Goal: Information Seeking & Learning: Check status

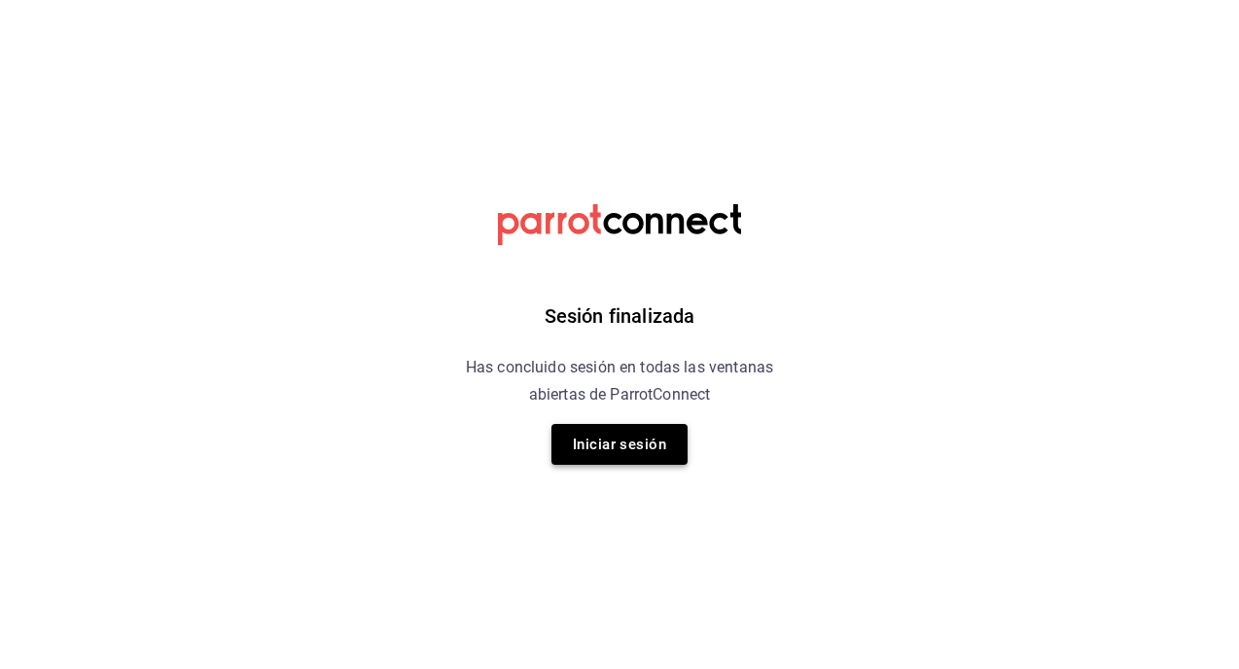
click at [607, 449] on button "Iniciar sesión" at bounding box center [620, 444] width 136 height 41
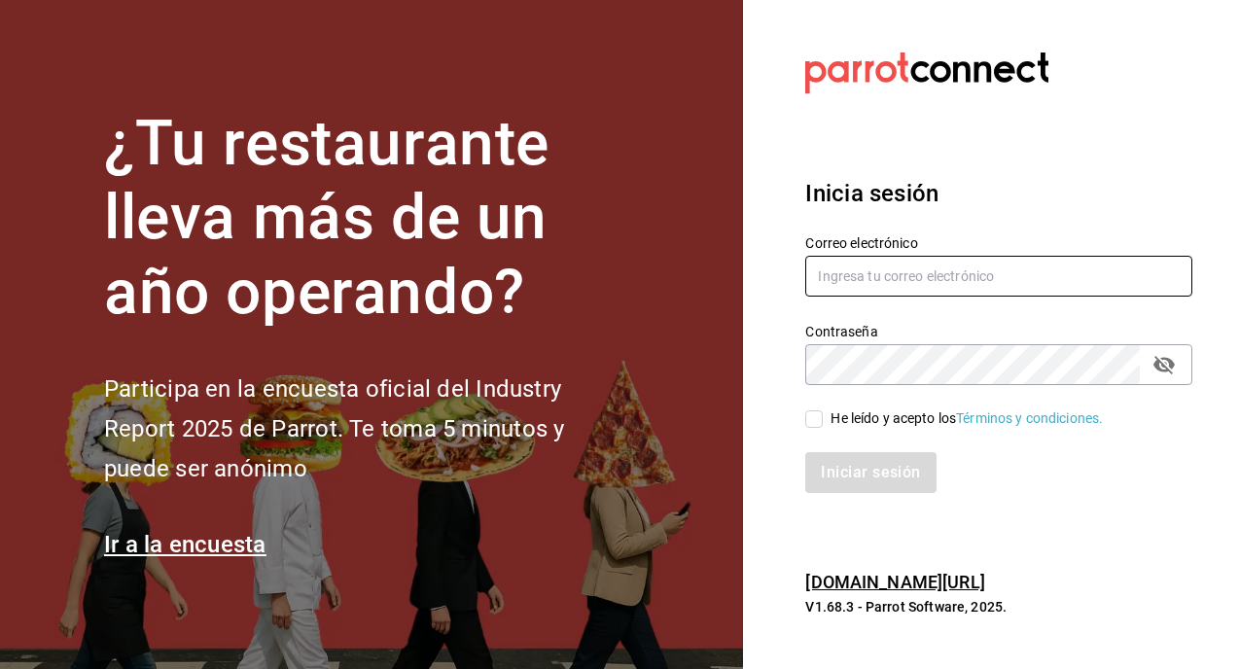
type input "[EMAIL_ADDRESS][DOMAIN_NAME]"
click at [820, 413] on input "He leído y acepto los Términos y condiciones." at bounding box center [815, 420] width 18 height 18
checkbox input "true"
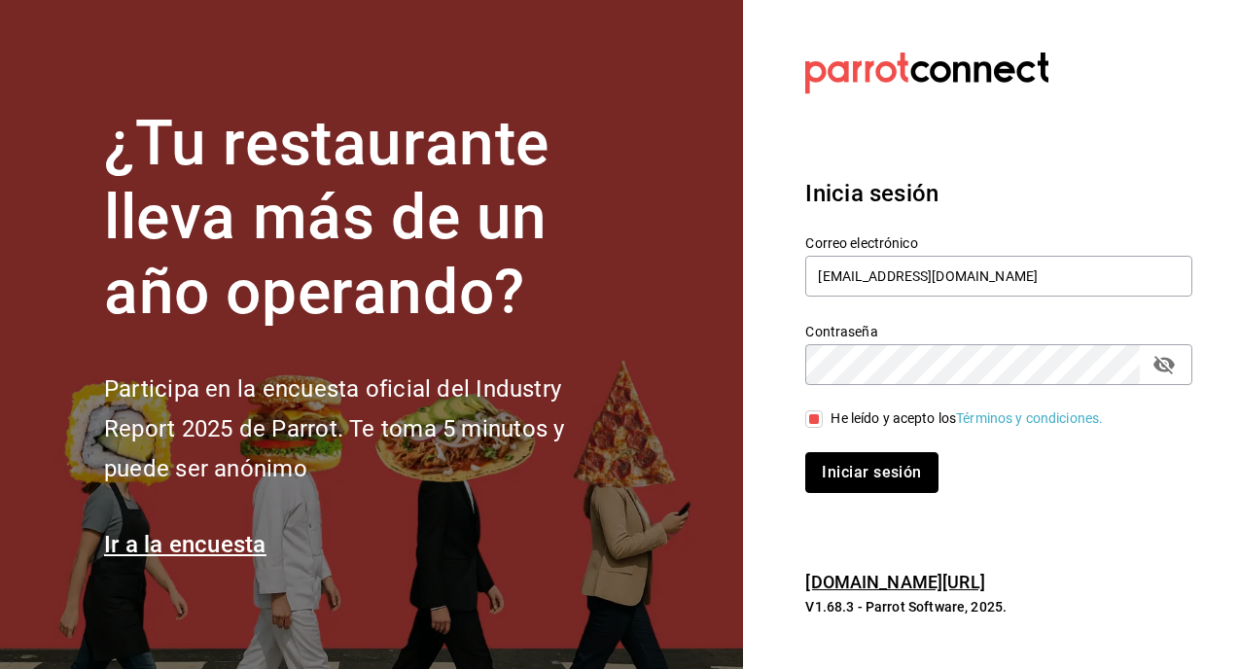
click at [842, 476] on button "Iniciar sesión" at bounding box center [872, 472] width 132 height 41
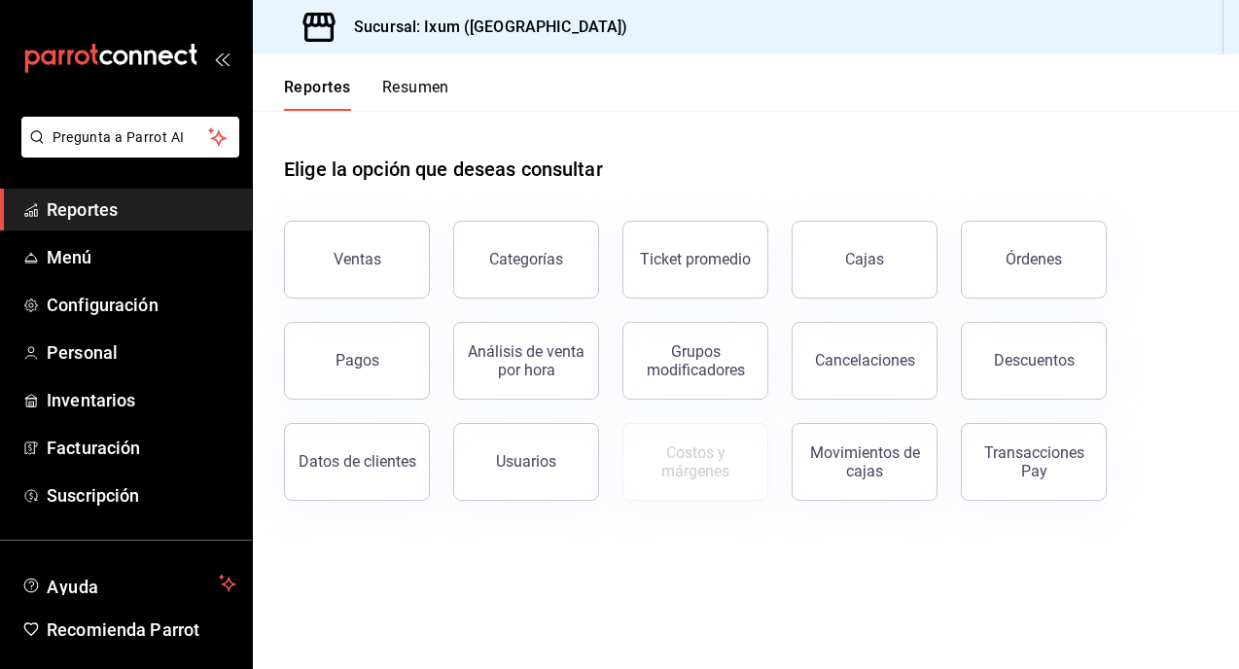
click at [349, 345] on button "Pagos" at bounding box center [357, 361] width 146 height 78
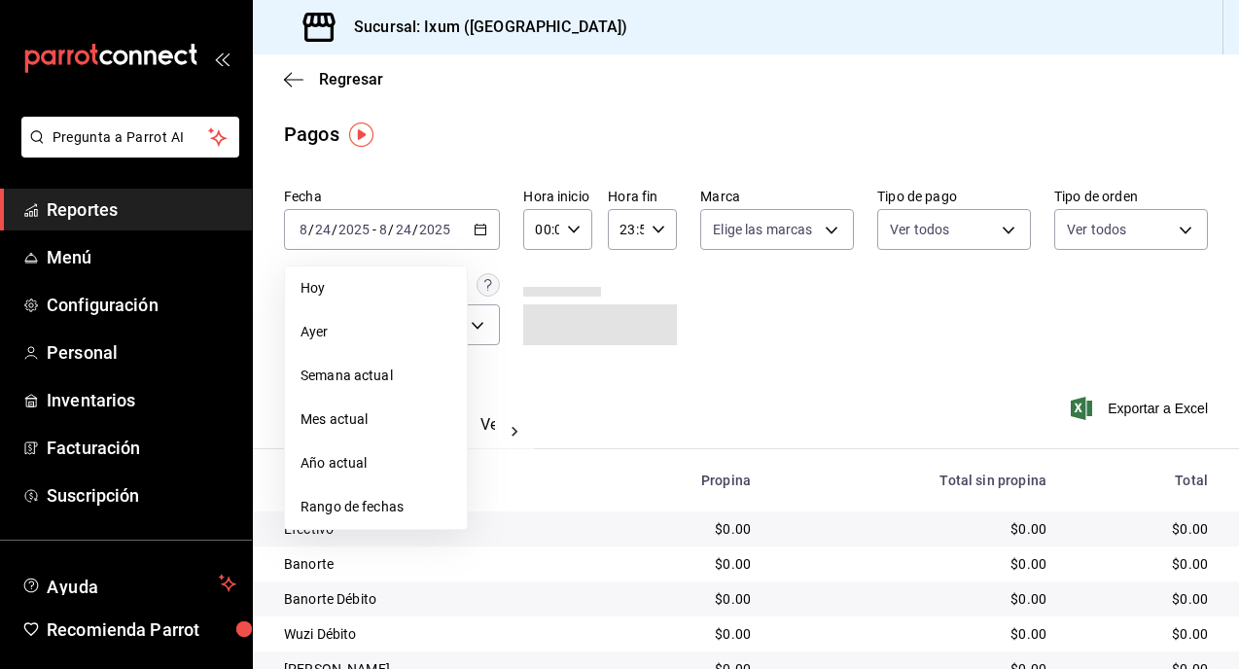
click at [368, 334] on span "Ayer" at bounding box center [376, 332] width 151 height 20
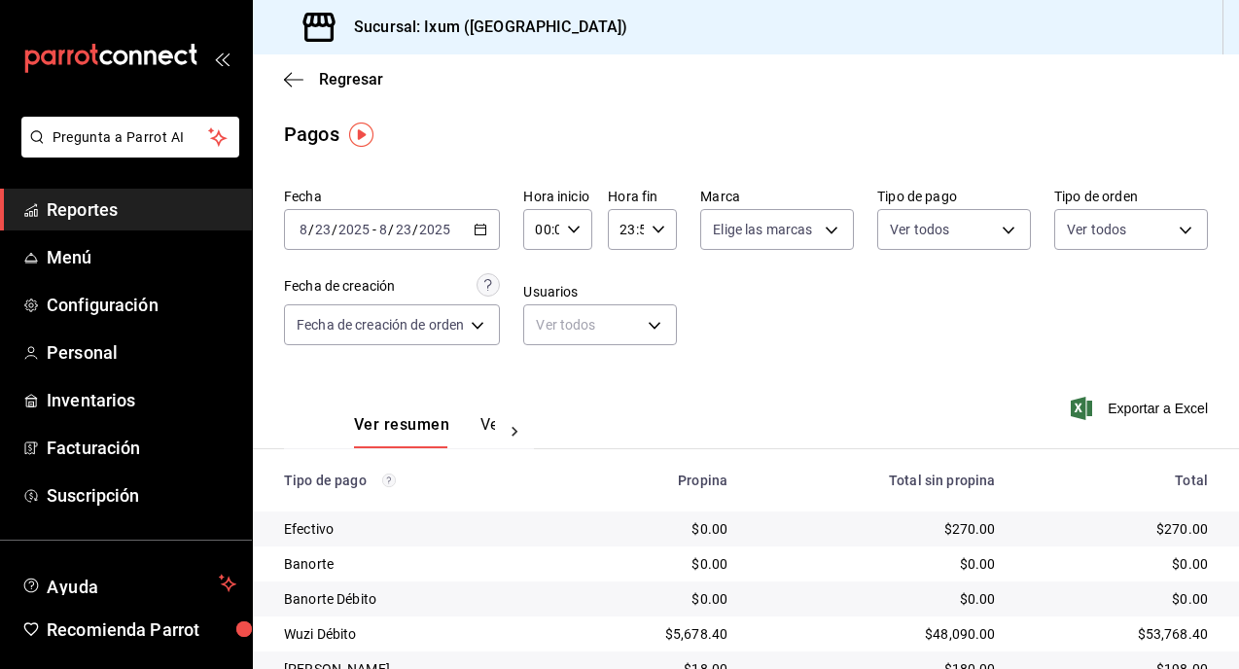
click at [483, 423] on button "Ver pagos" at bounding box center [517, 431] width 73 height 33
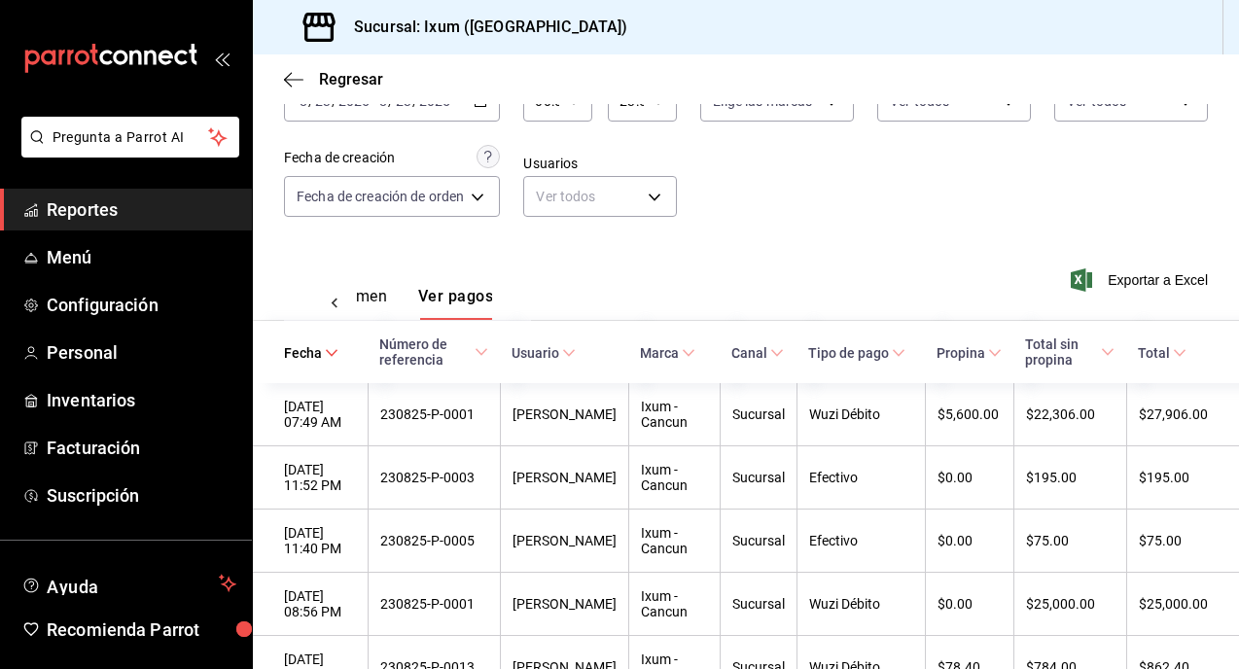
scroll to position [260, 0]
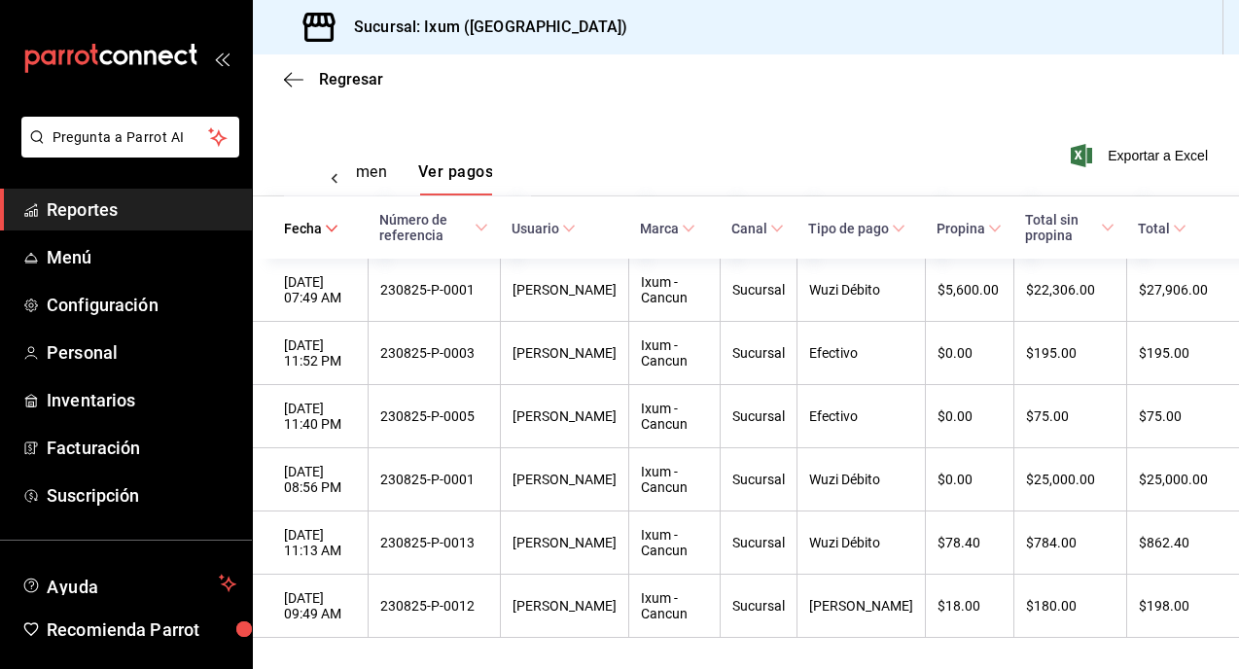
click at [396, 167] on div "Ver resumen Ver pagos" at bounding box center [366, 178] width 138 height 33
click at [379, 162] on button "Ver resumen" at bounding box center [342, 178] width 90 height 33
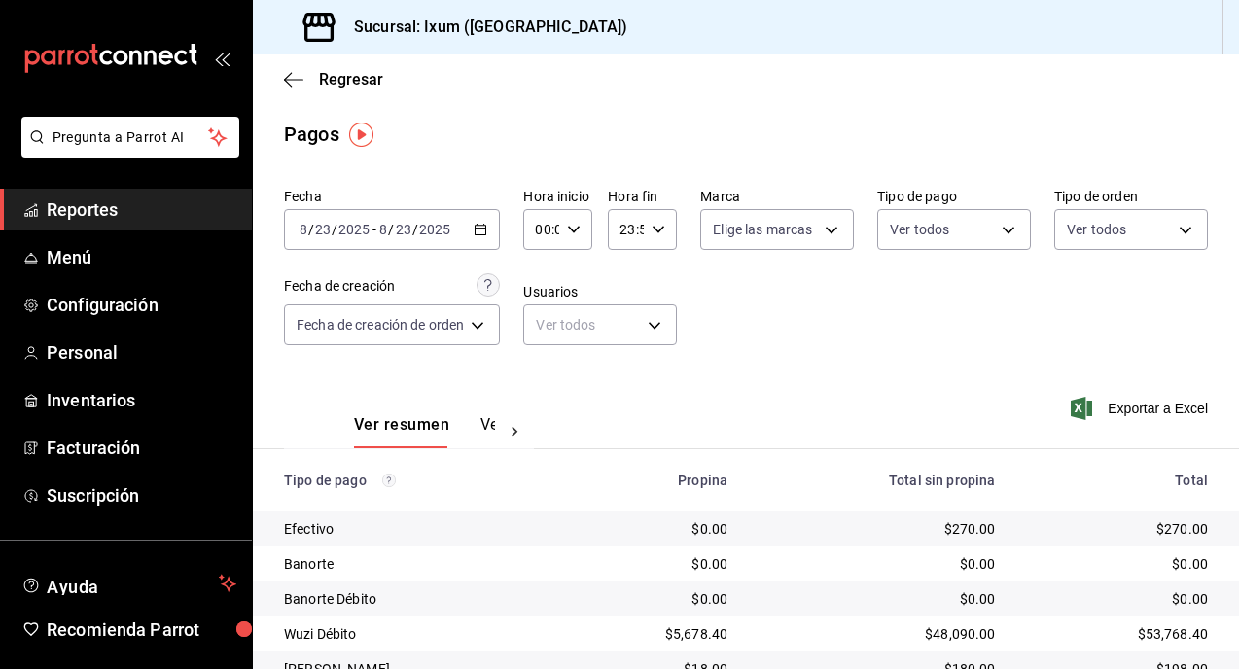
click at [484, 219] on div "[DATE] [DATE] - [DATE] [DATE]" at bounding box center [392, 229] width 216 height 41
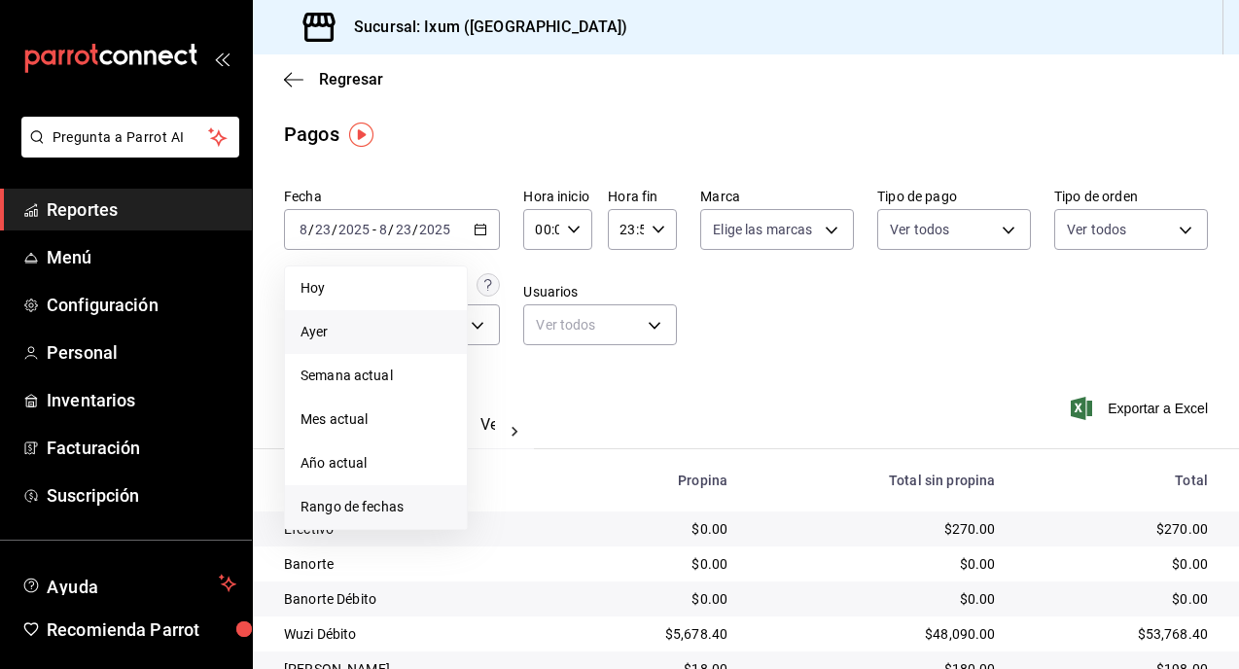
click at [383, 504] on span "Rango de fechas" at bounding box center [376, 507] width 151 height 20
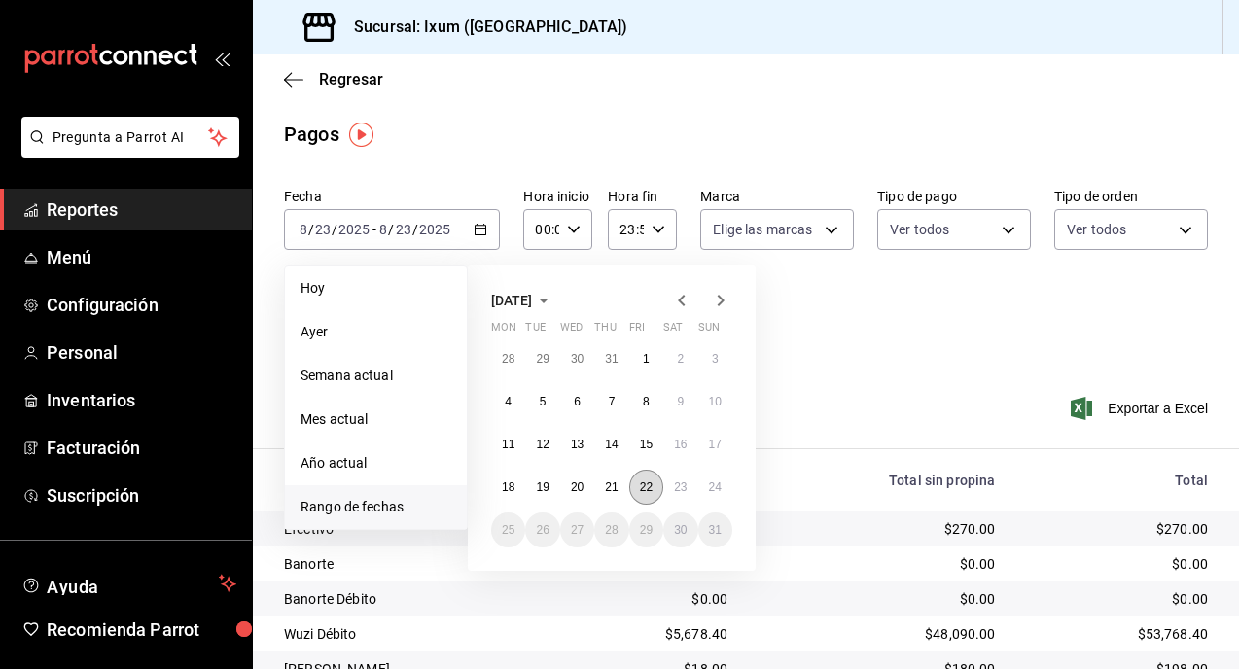
click at [645, 490] on abbr "22" at bounding box center [646, 488] width 13 height 14
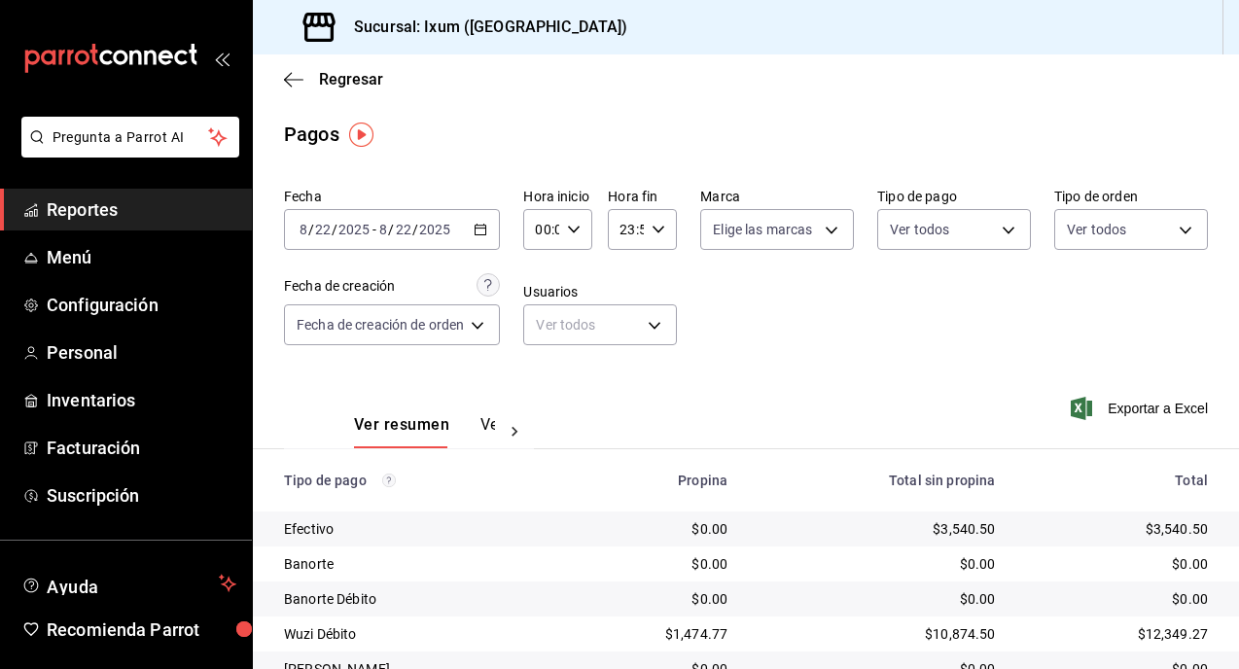
click at [480, 225] on \(Stroke\) "button" at bounding box center [481, 230] width 12 height 11
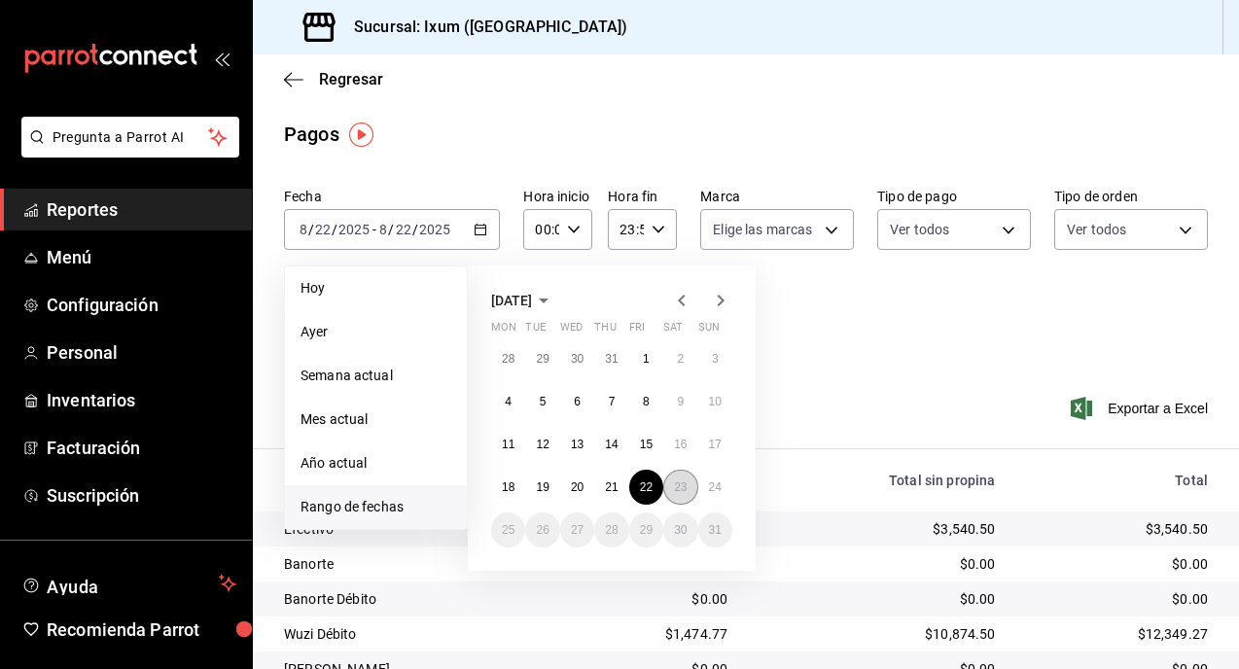
click at [683, 492] on abbr "23" at bounding box center [680, 488] width 13 height 14
click at [682, 490] on abbr "23" at bounding box center [680, 488] width 13 height 14
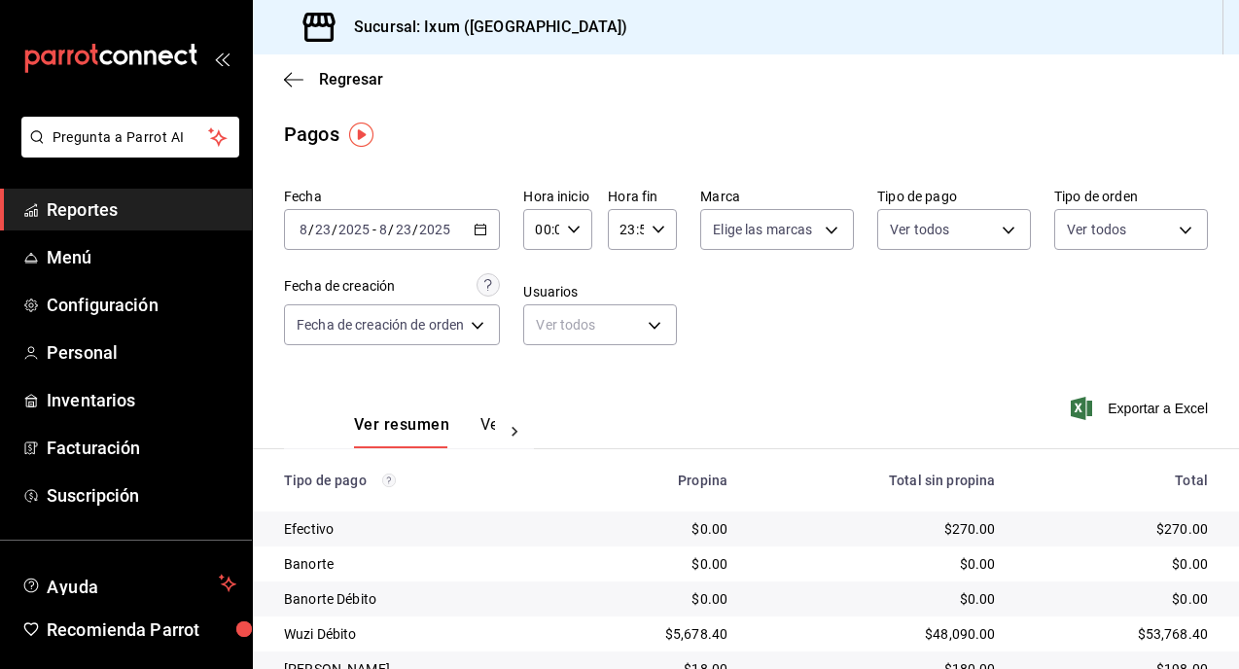
click at [474, 229] on div "[DATE] [DATE] - [DATE] [DATE]" at bounding box center [392, 229] width 216 height 41
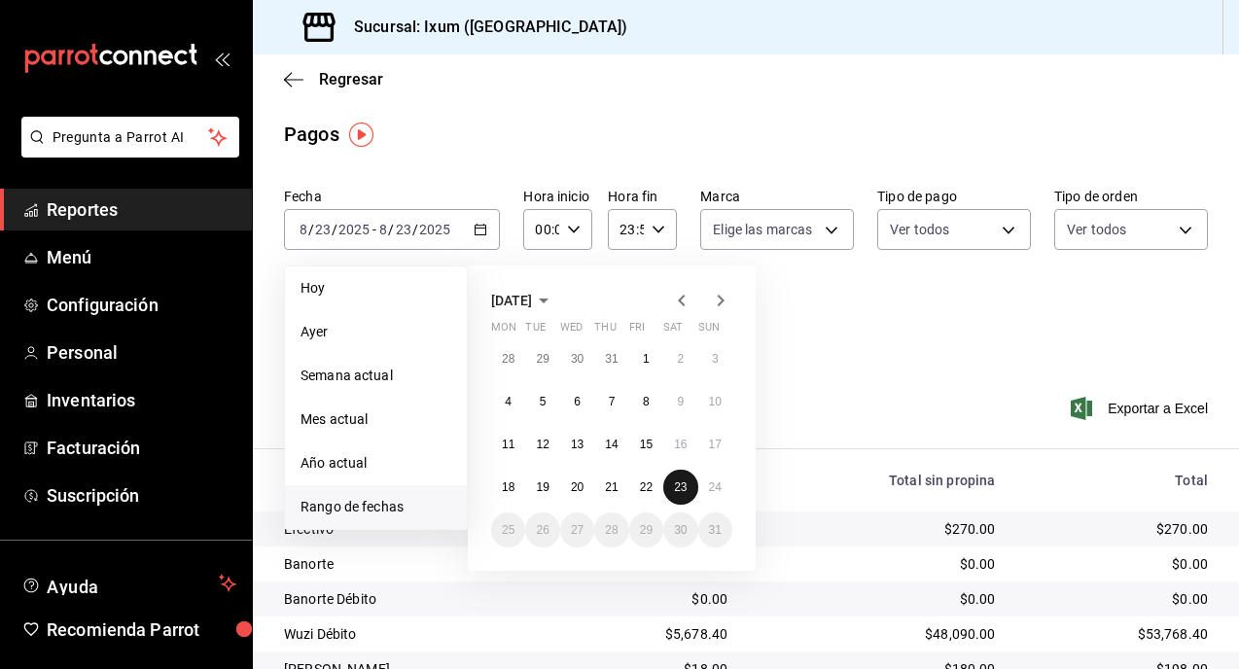
click at [677, 487] on abbr "23" at bounding box center [680, 488] width 13 height 14
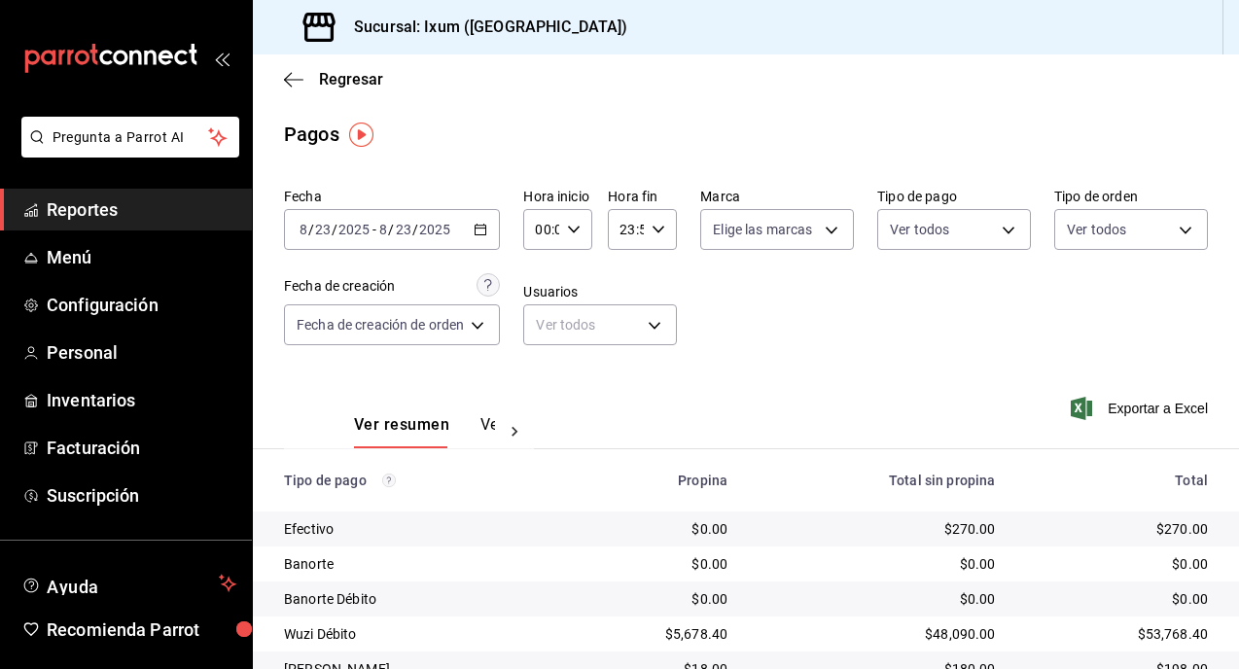
click at [454, 220] on div "[DATE] [DATE] - [DATE] [DATE]" at bounding box center [392, 229] width 216 height 41
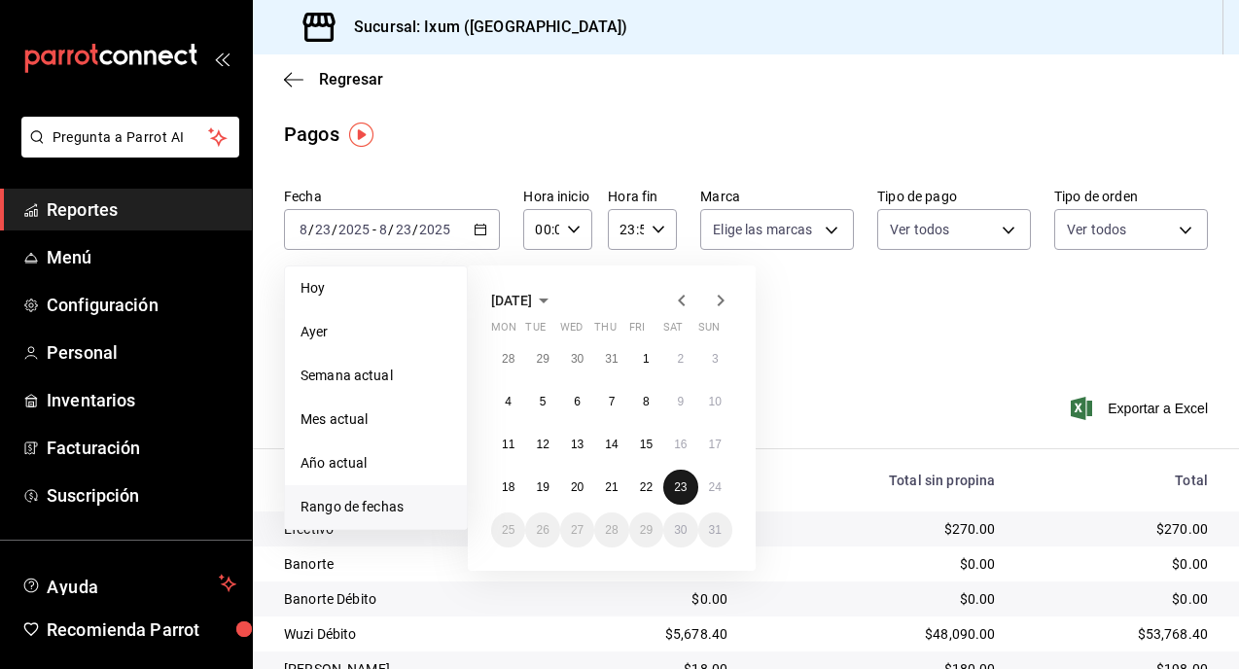
click at [683, 491] on abbr "23" at bounding box center [680, 488] width 13 height 14
click at [682, 490] on abbr "23" at bounding box center [680, 488] width 13 height 14
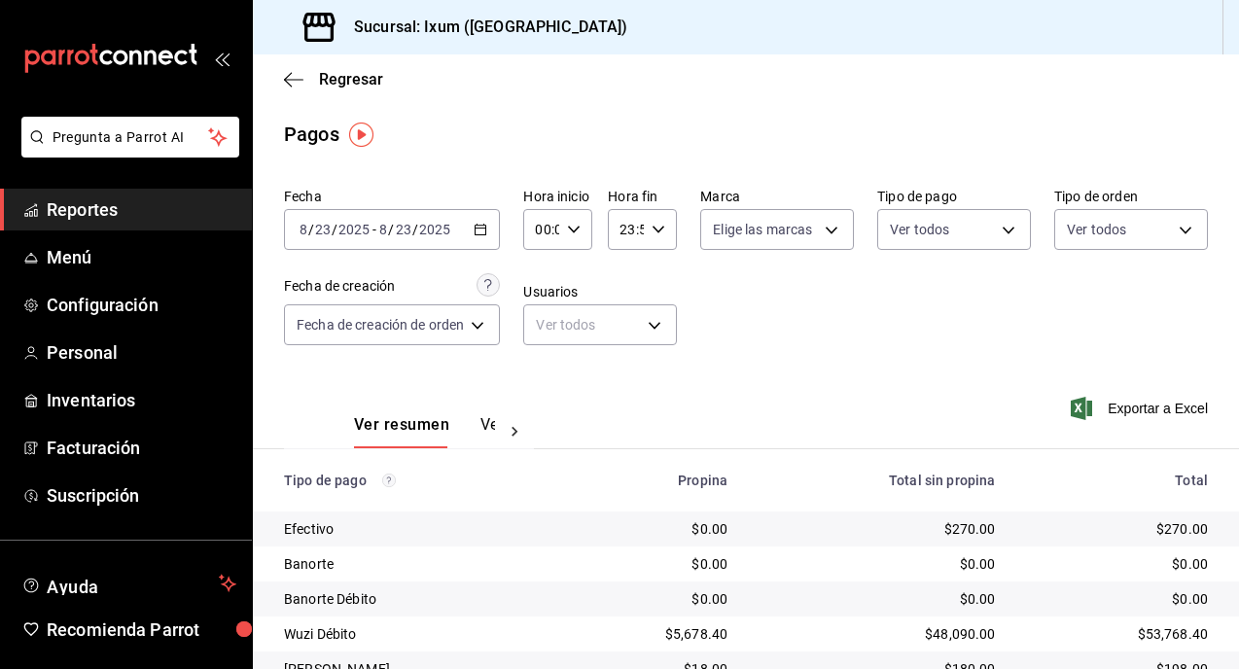
click at [475, 232] on div "[DATE] [DATE] - [DATE] [DATE]" at bounding box center [392, 229] width 216 height 41
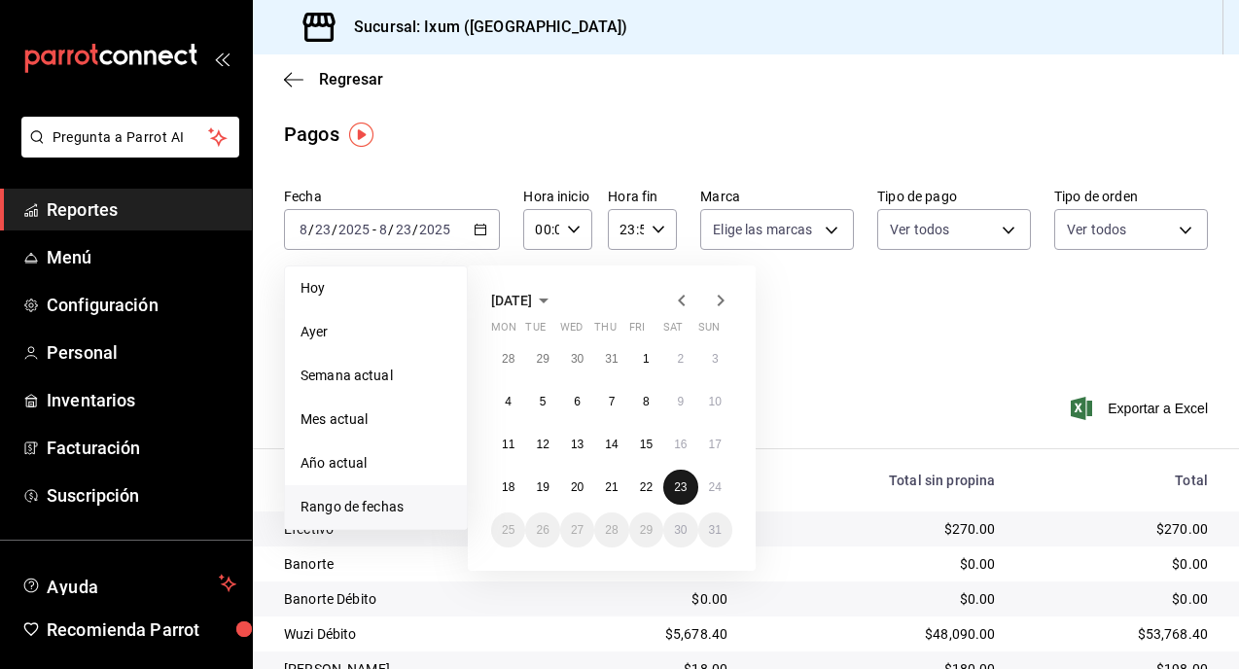
click at [690, 492] on button "23" at bounding box center [681, 487] width 34 height 35
click at [656, 491] on button "22" at bounding box center [646, 487] width 34 height 35
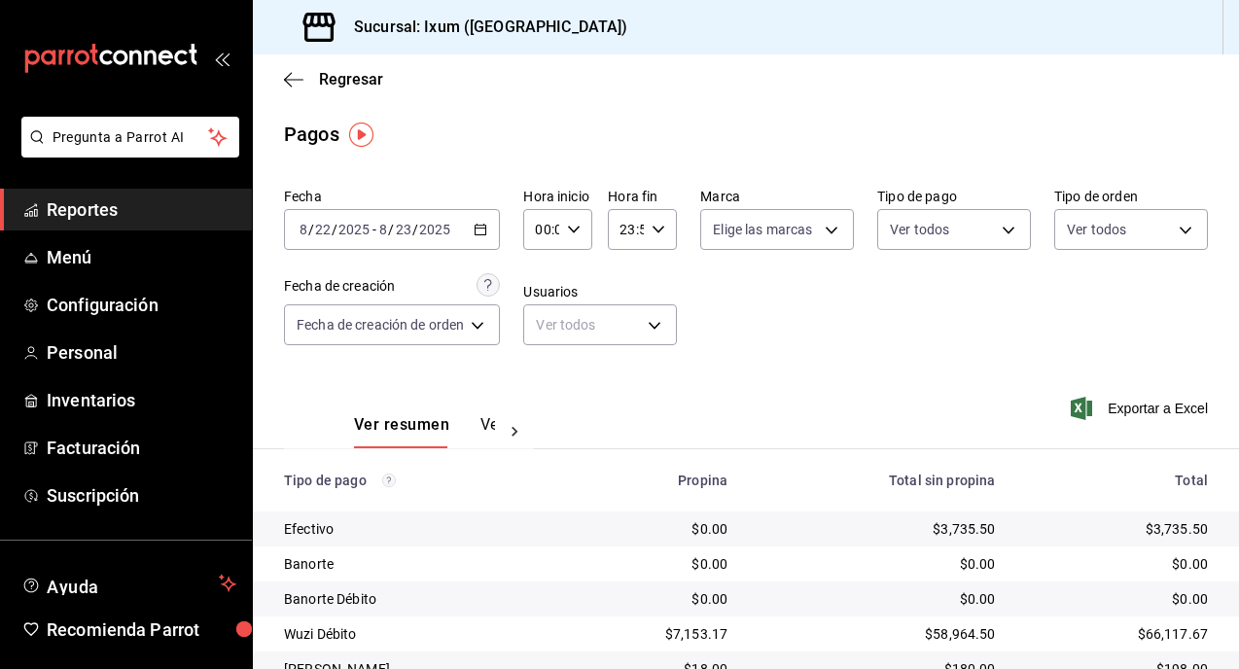
click at [478, 220] on div "[DATE] [DATE] - [DATE] [DATE]" at bounding box center [392, 229] width 216 height 41
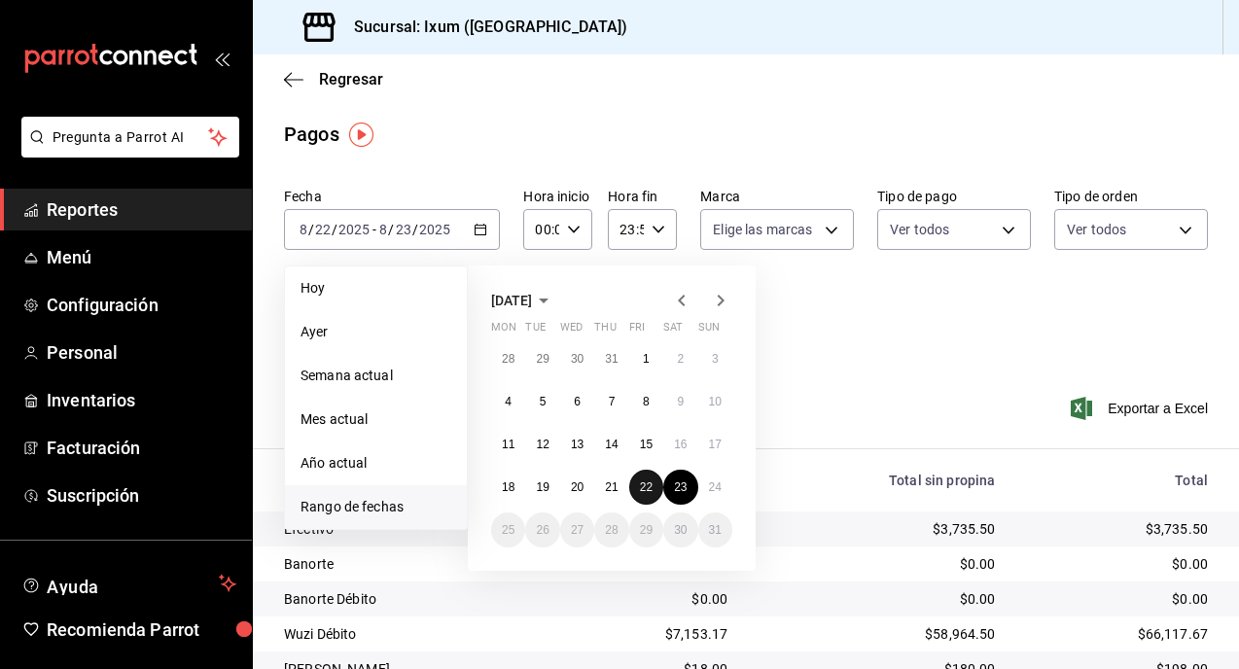
click at [653, 497] on button "22" at bounding box center [646, 487] width 34 height 35
click at [653, 495] on button "22" at bounding box center [646, 487] width 34 height 35
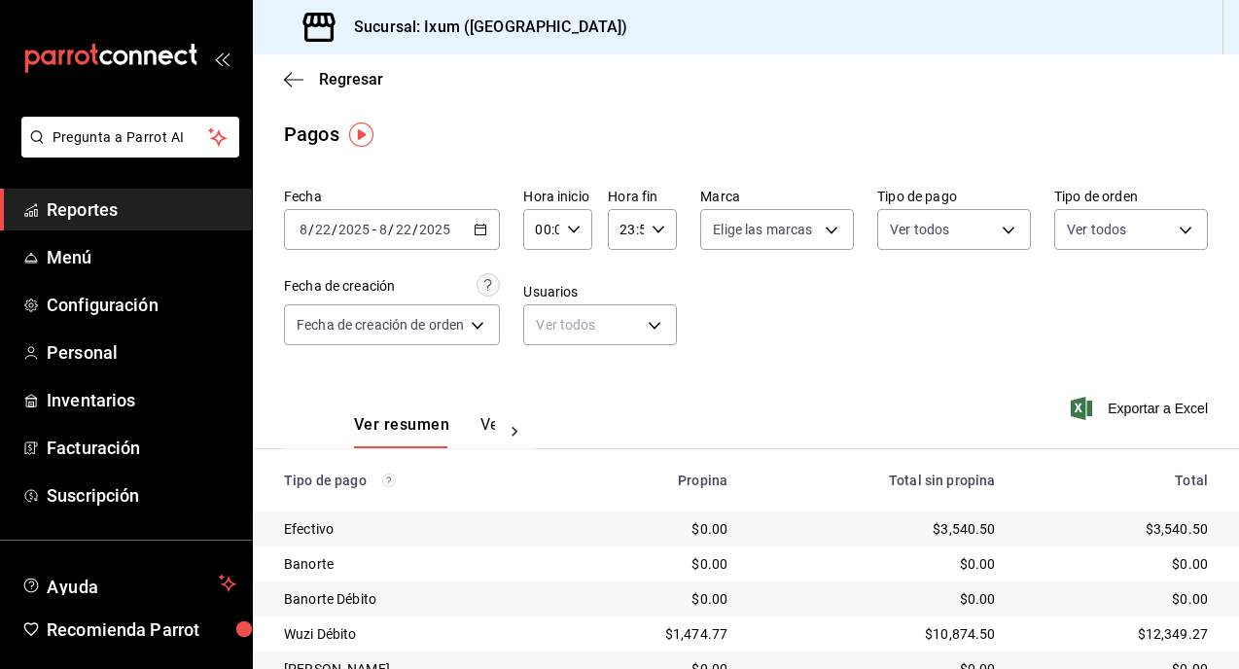
click at [478, 223] on icon "button" at bounding box center [481, 230] width 14 height 14
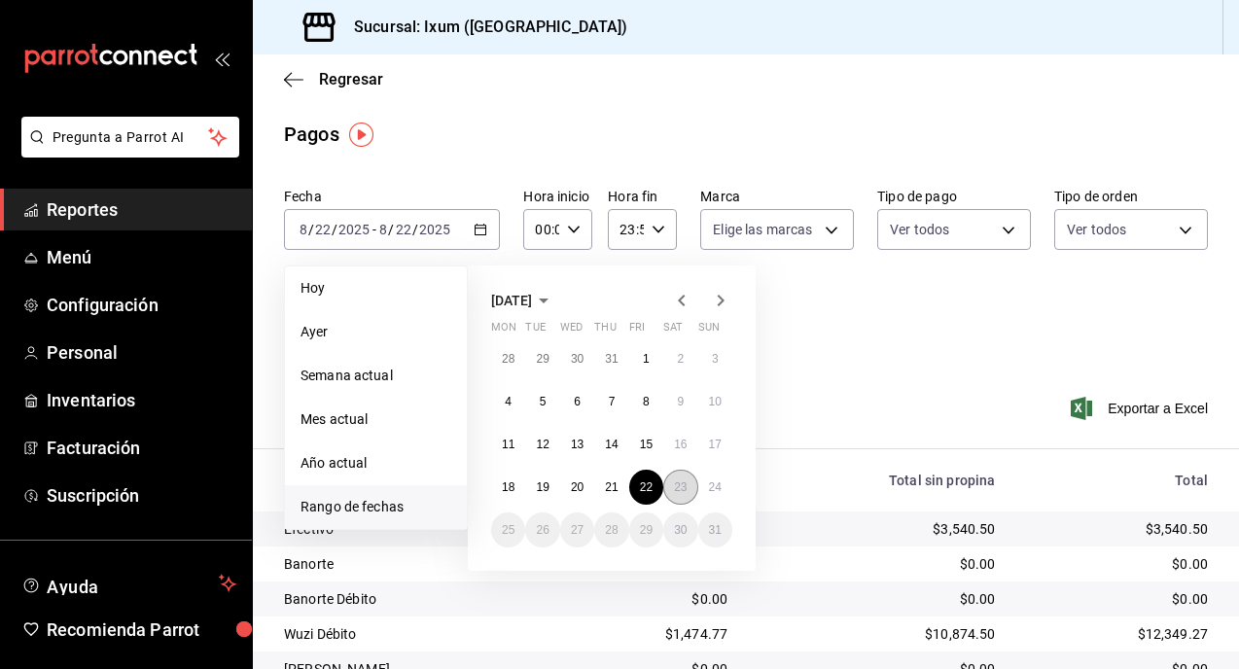
click at [673, 489] on button "23" at bounding box center [681, 487] width 34 height 35
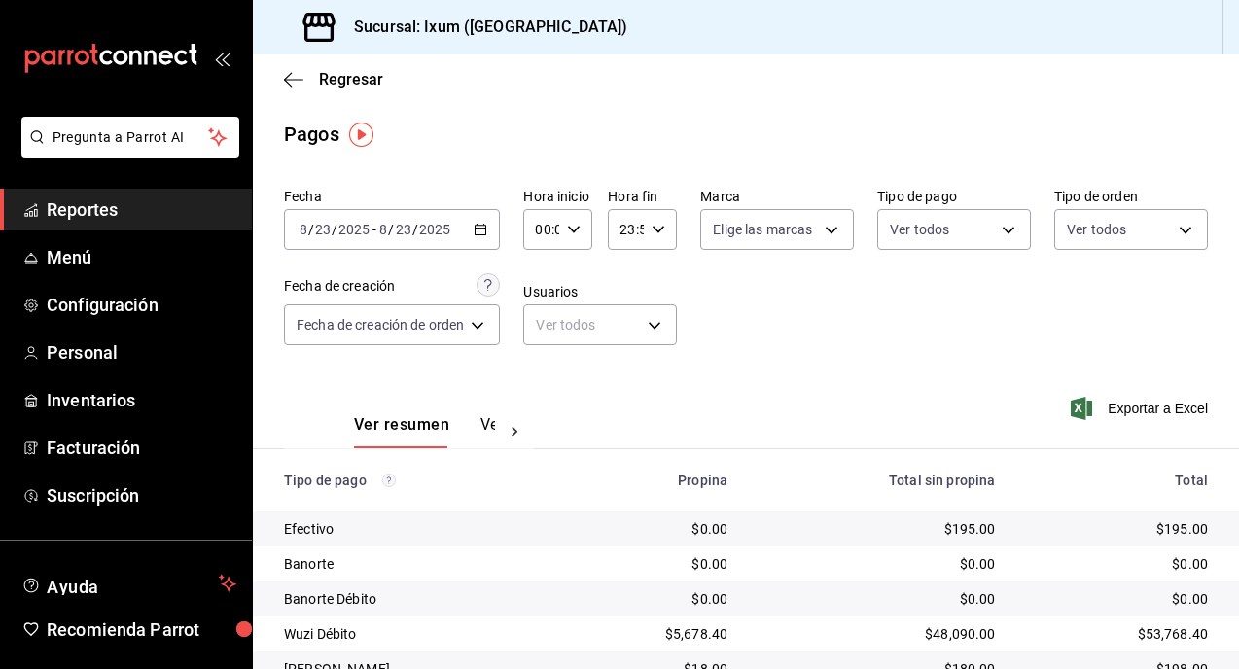
click at [484, 218] on div "[DATE] [DATE] - [DATE] [DATE]" at bounding box center [392, 229] width 216 height 41
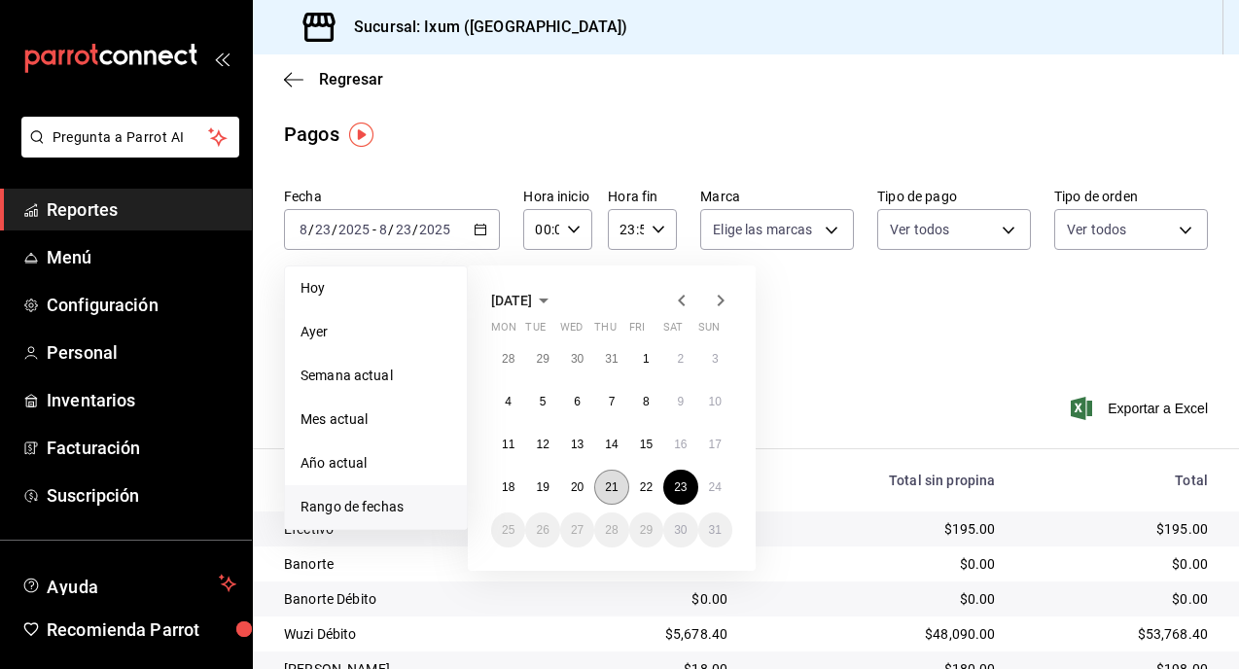
click at [608, 481] on abbr "21" at bounding box center [611, 488] width 13 height 14
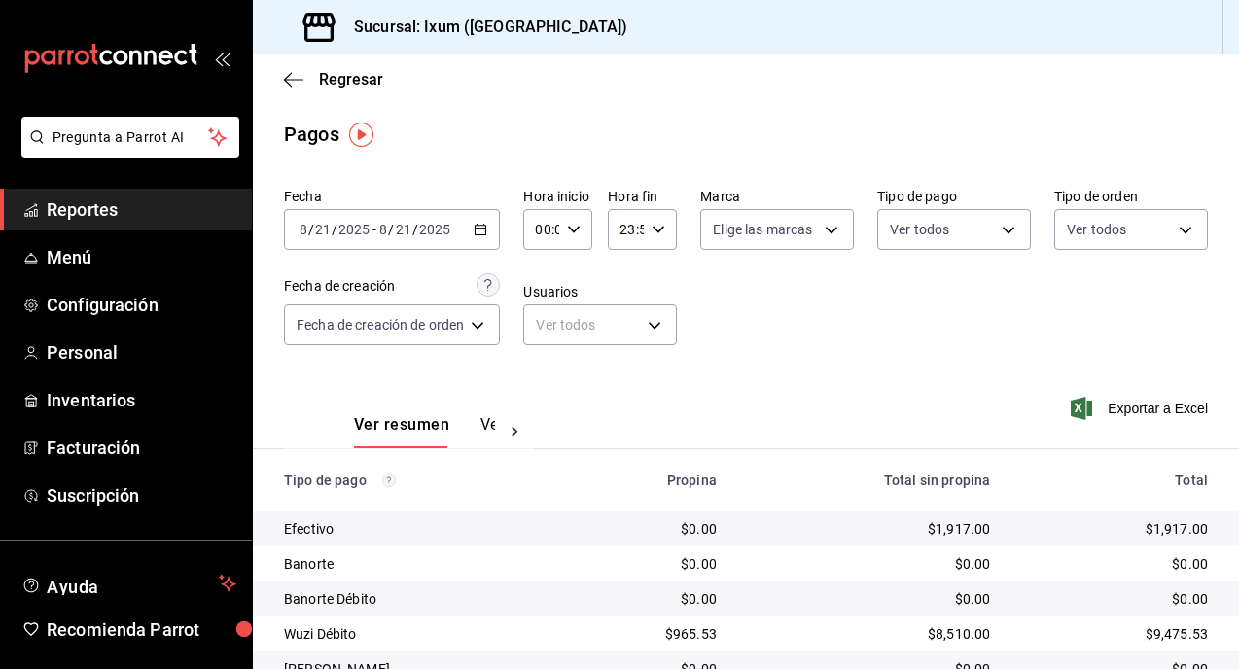
click at [486, 228] on \(Stroke\) "button" at bounding box center [481, 228] width 11 height 1
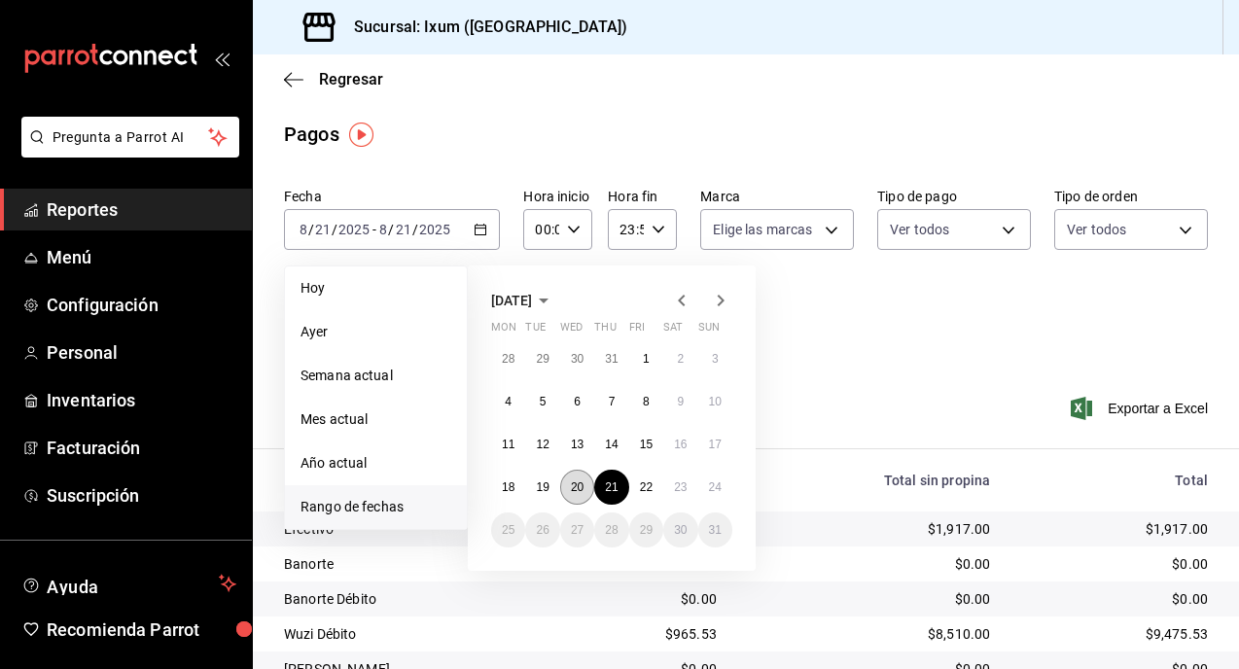
click at [573, 486] on abbr "20" at bounding box center [577, 488] width 13 height 14
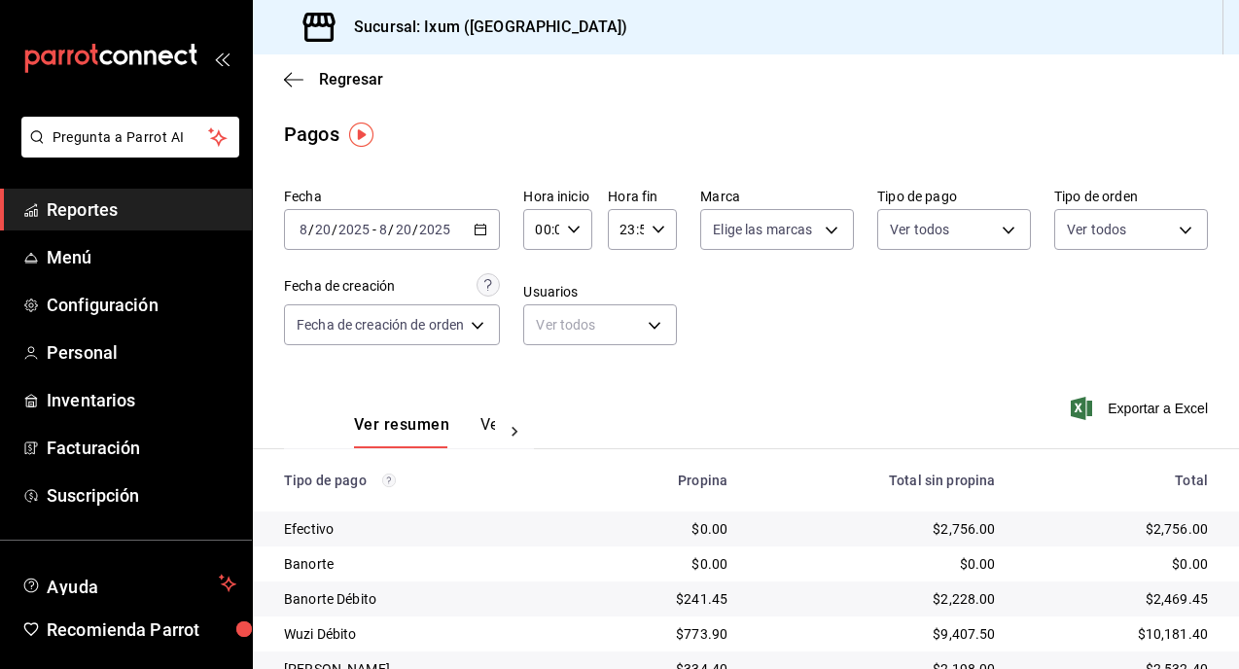
scroll to position [154, 0]
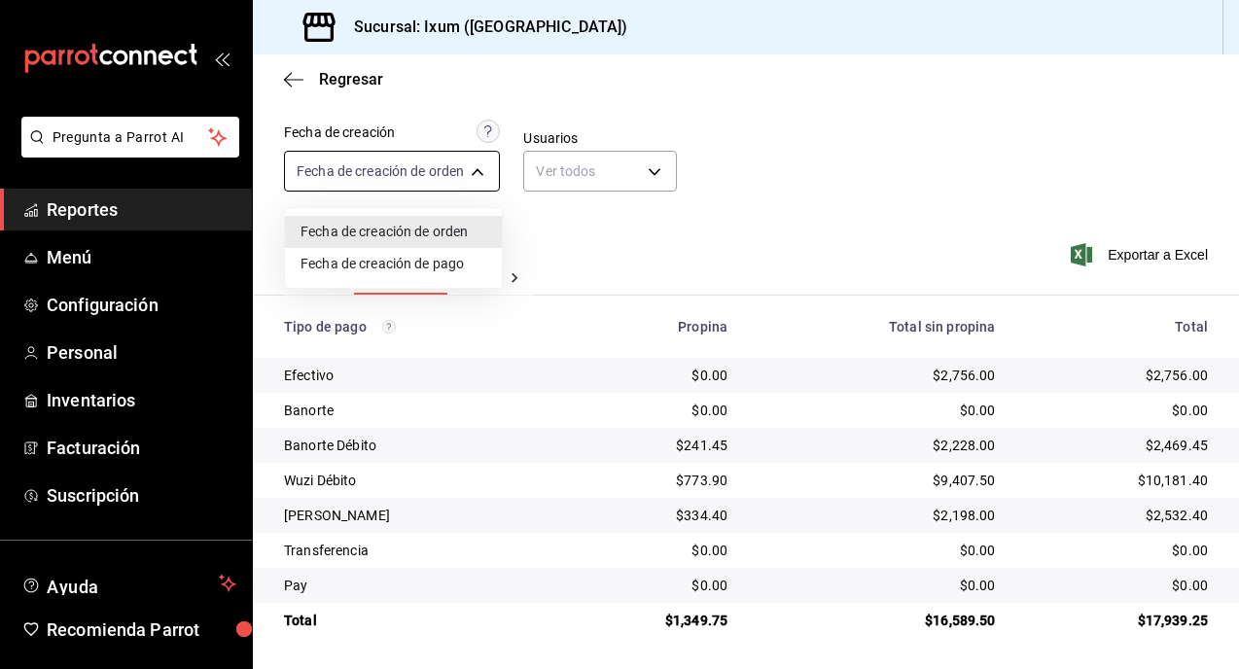
click at [479, 171] on body "Pregunta a Parrot AI Reportes Menú Configuración Personal Inventarios Facturaci…" at bounding box center [619, 334] width 1239 height 669
click at [541, 105] on div at bounding box center [619, 334] width 1239 height 669
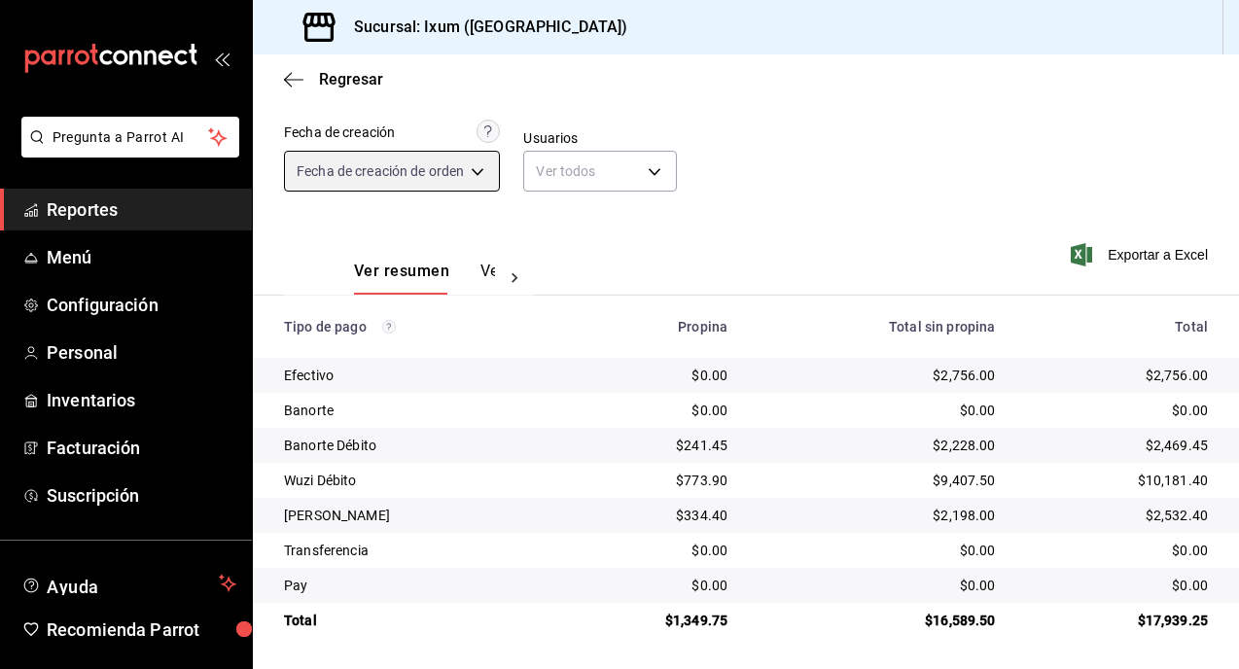
scroll to position [0, 0]
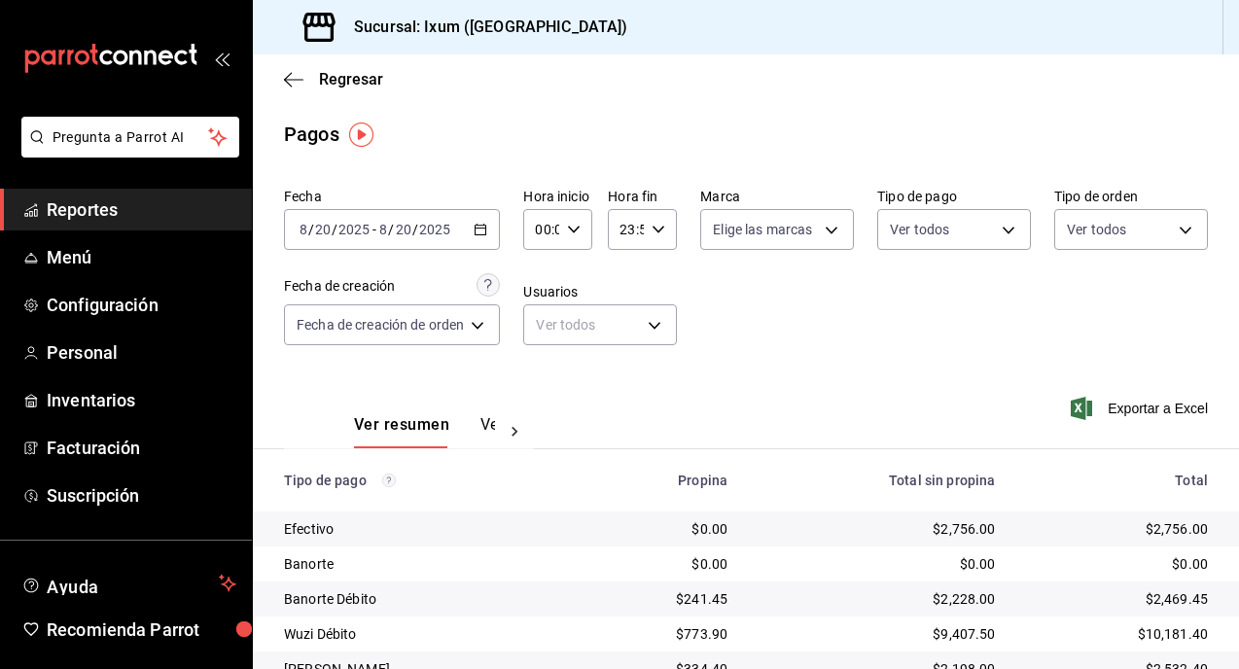
click at [484, 216] on div "[DATE] [DATE] - [DATE] [DATE]" at bounding box center [392, 229] width 216 height 41
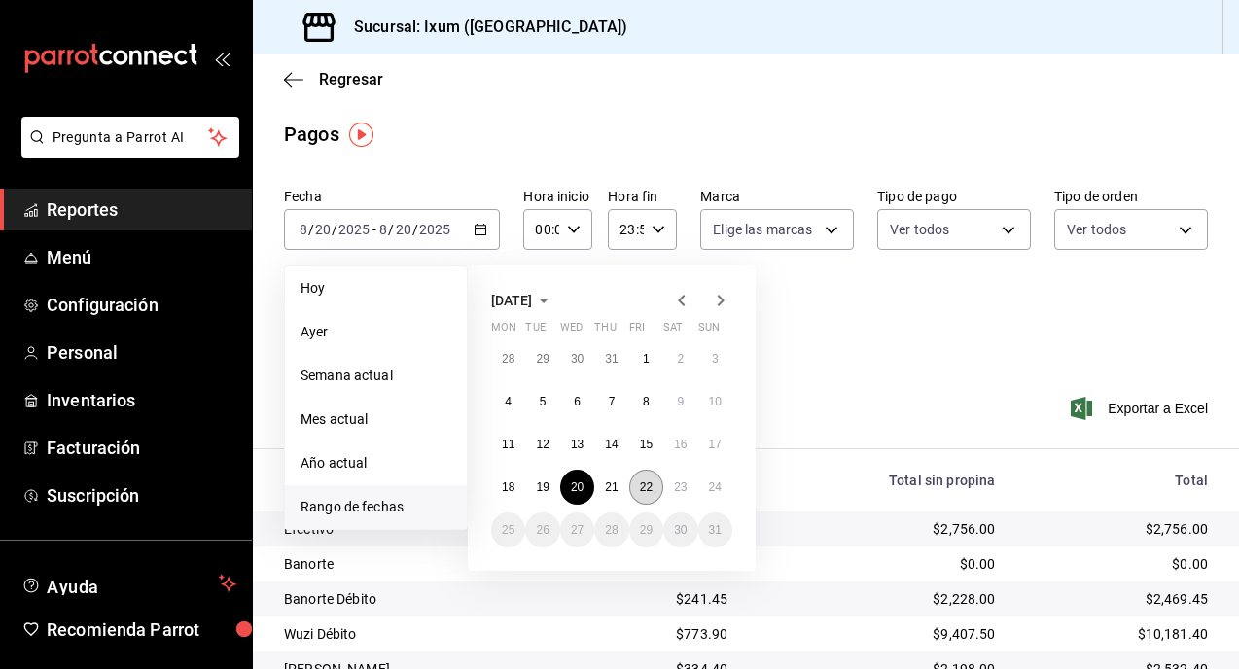
click at [641, 494] on button "22" at bounding box center [646, 487] width 34 height 35
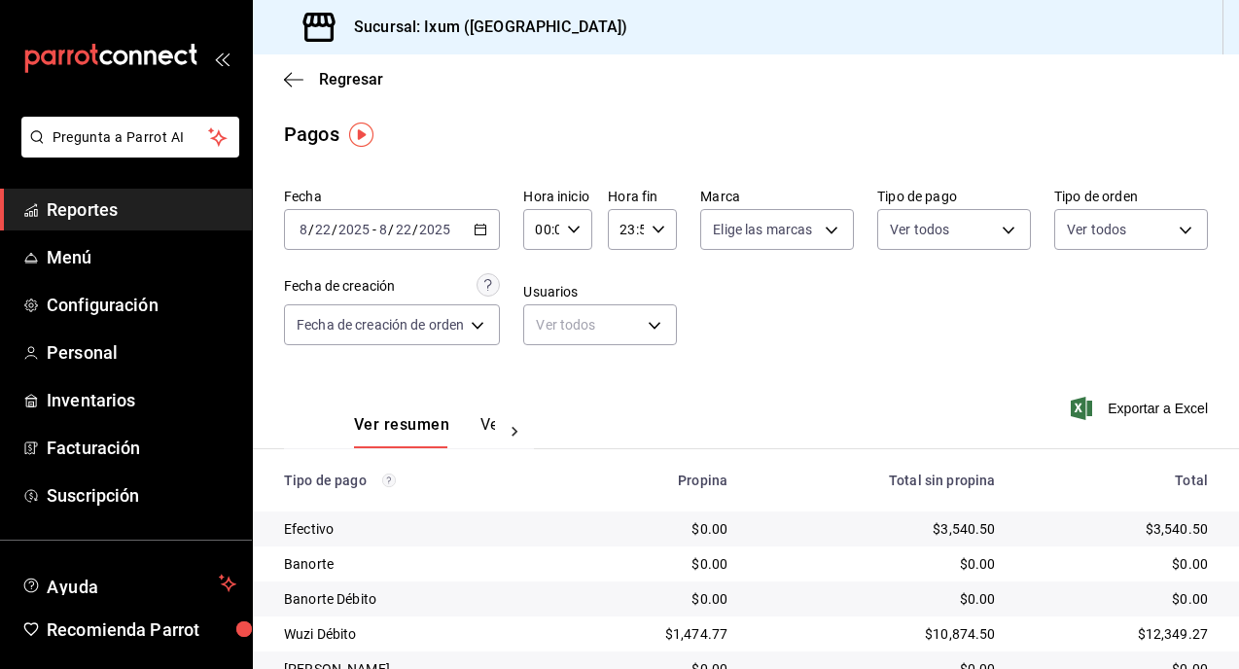
click at [480, 222] on div "[DATE] [DATE] - [DATE] [DATE]" at bounding box center [392, 229] width 216 height 41
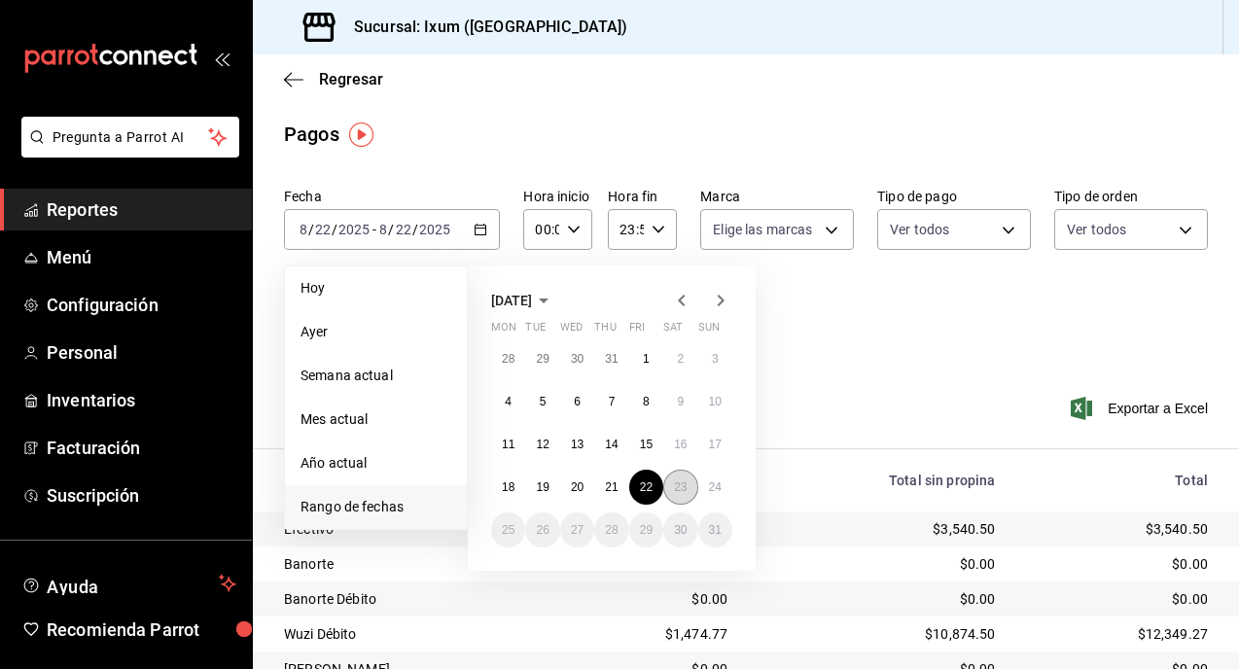
click at [683, 490] on abbr "23" at bounding box center [680, 488] width 13 height 14
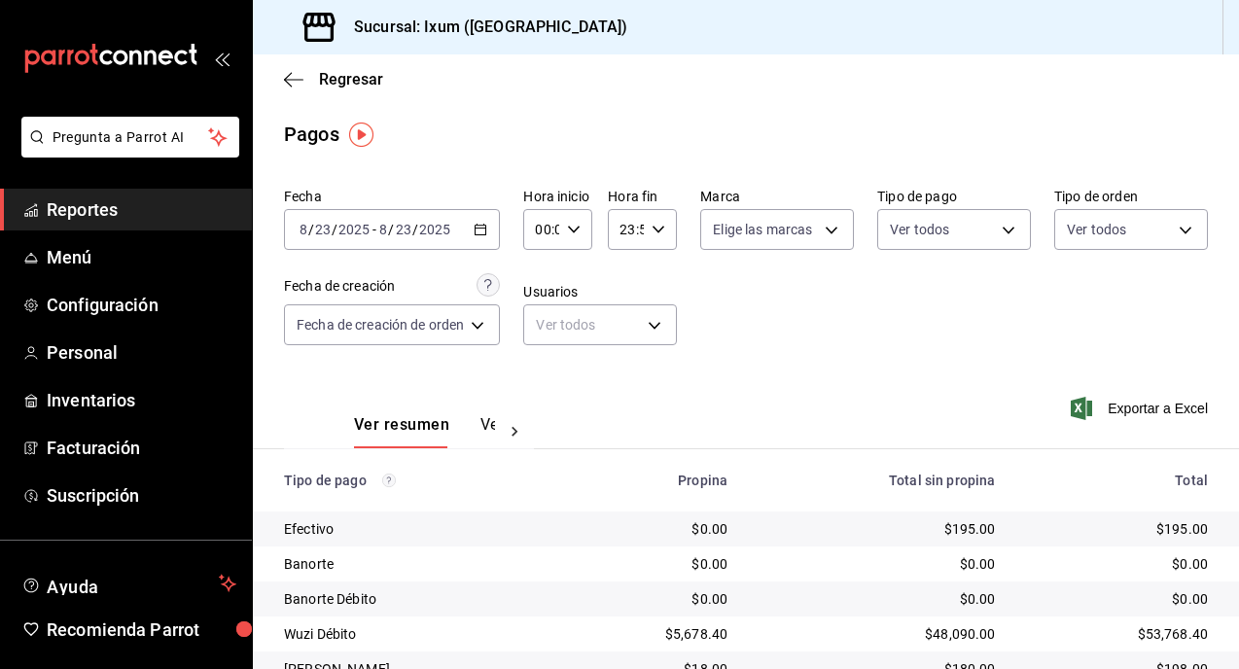
scroll to position [154, 0]
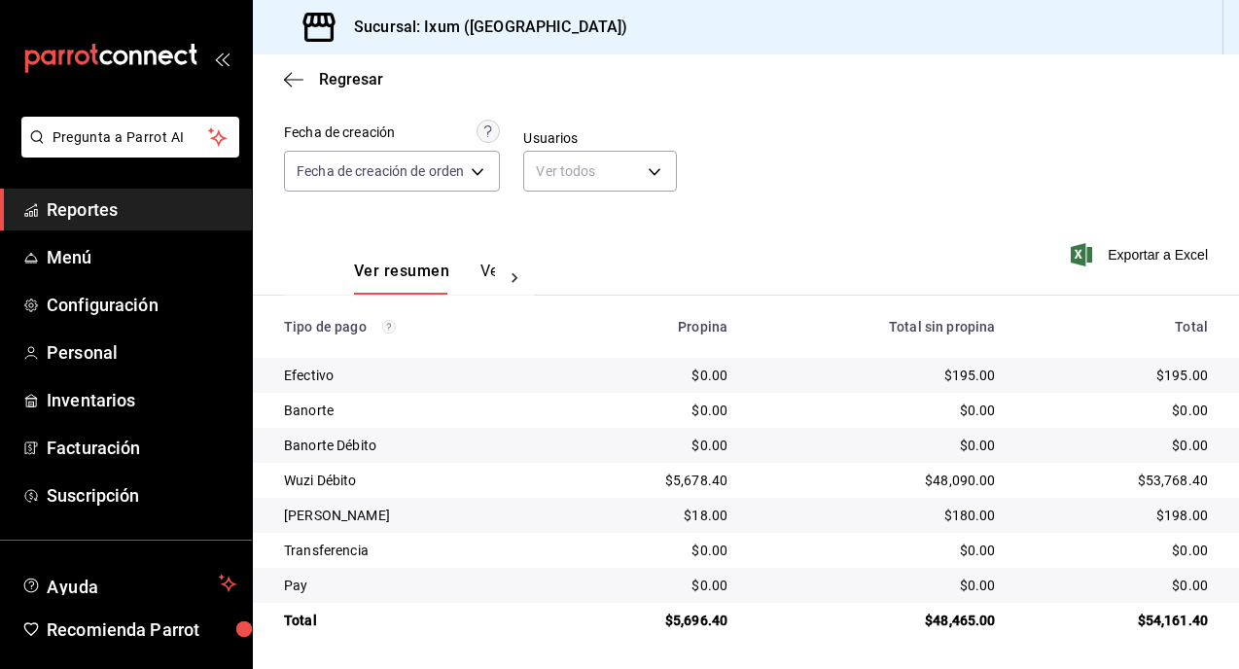
click at [161, 221] on span "Reportes" at bounding box center [142, 210] width 190 height 26
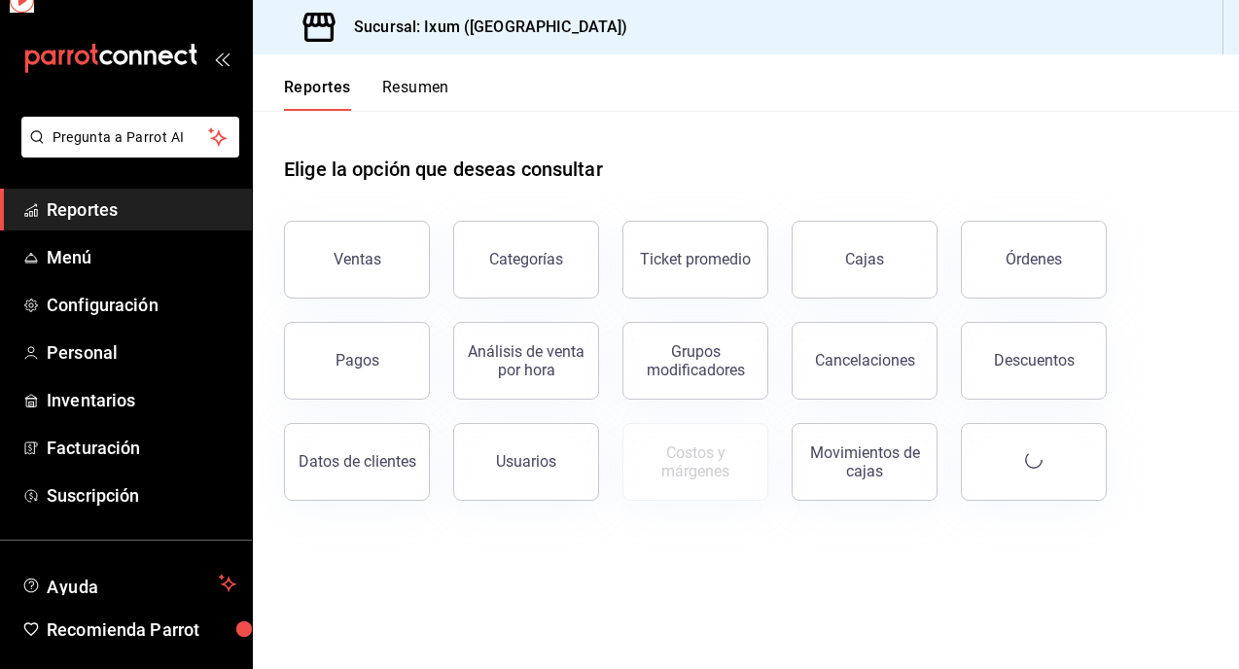
click at [160, 222] on span "Reportes" at bounding box center [142, 210] width 190 height 26
click at [366, 266] on div "Ventas" at bounding box center [358, 259] width 48 height 18
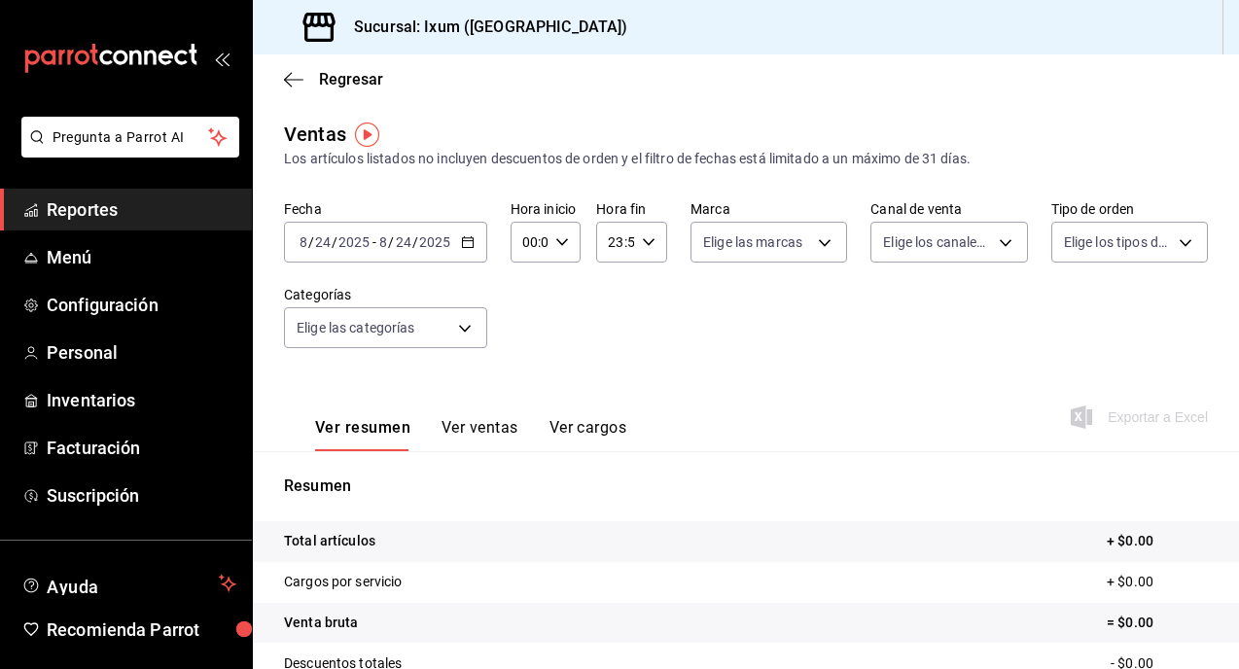
click at [468, 242] on icon "button" at bounding box center [468, 242] width 14 height 14
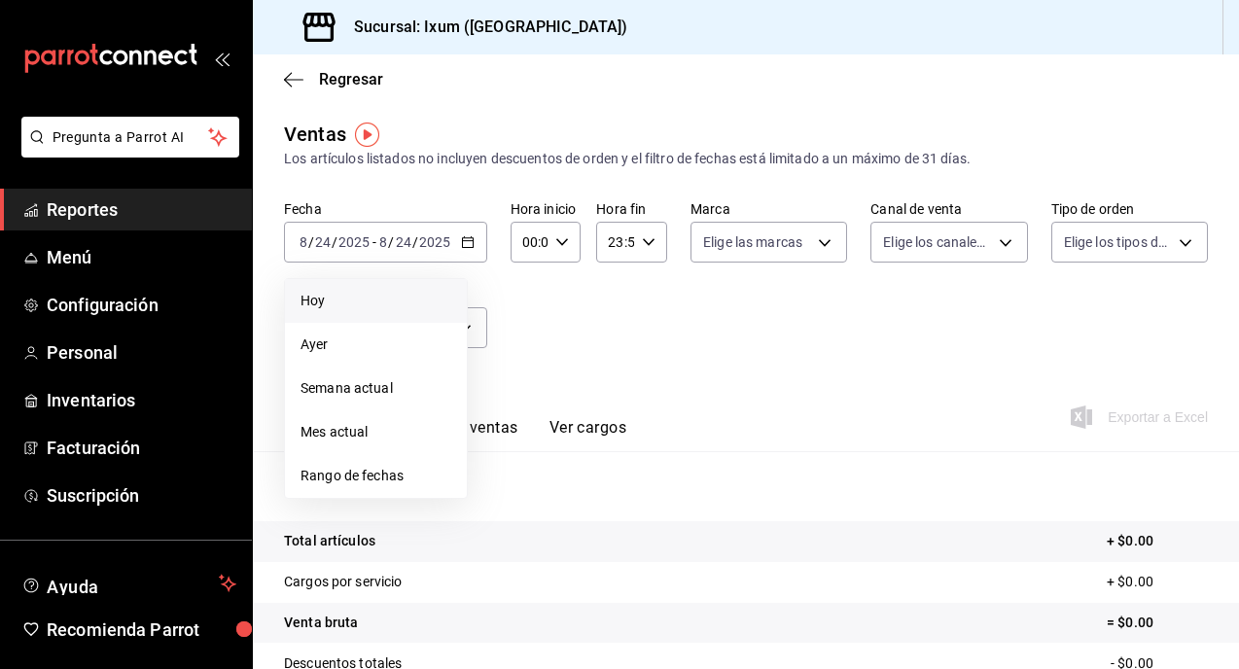
click at [393, 306] on span "Hoy" at bounding box center [376, 301] width 151 height 20
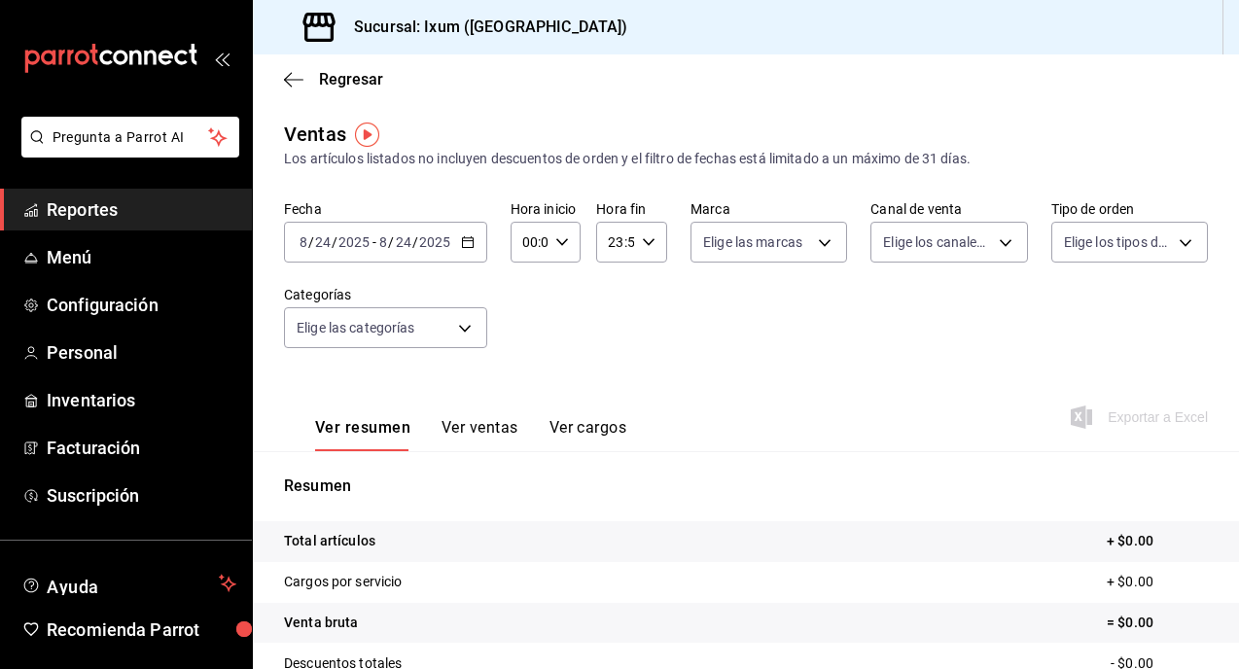
click at [449, 222] on div "[DATE] [DATE] - [DATE] [DATE]" at bounding box center [385, 242] width 203 height 41
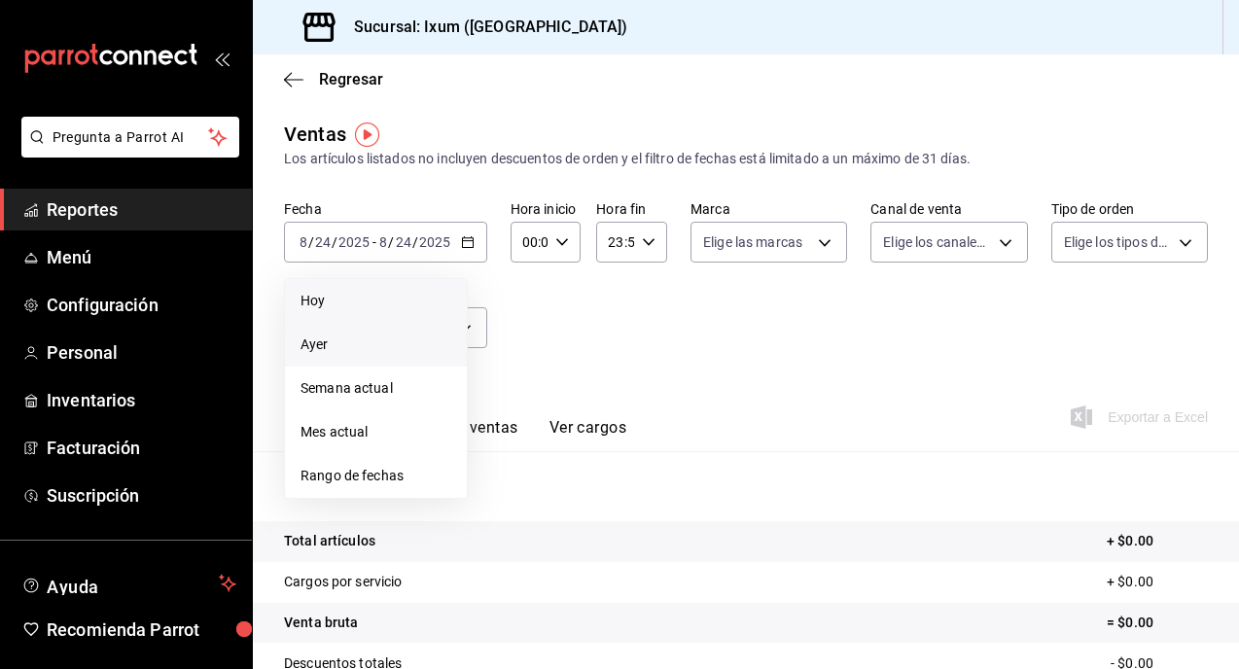
click at [404, 349] on span "Ayer" at bounding box center [376, 345] width 151 height 20
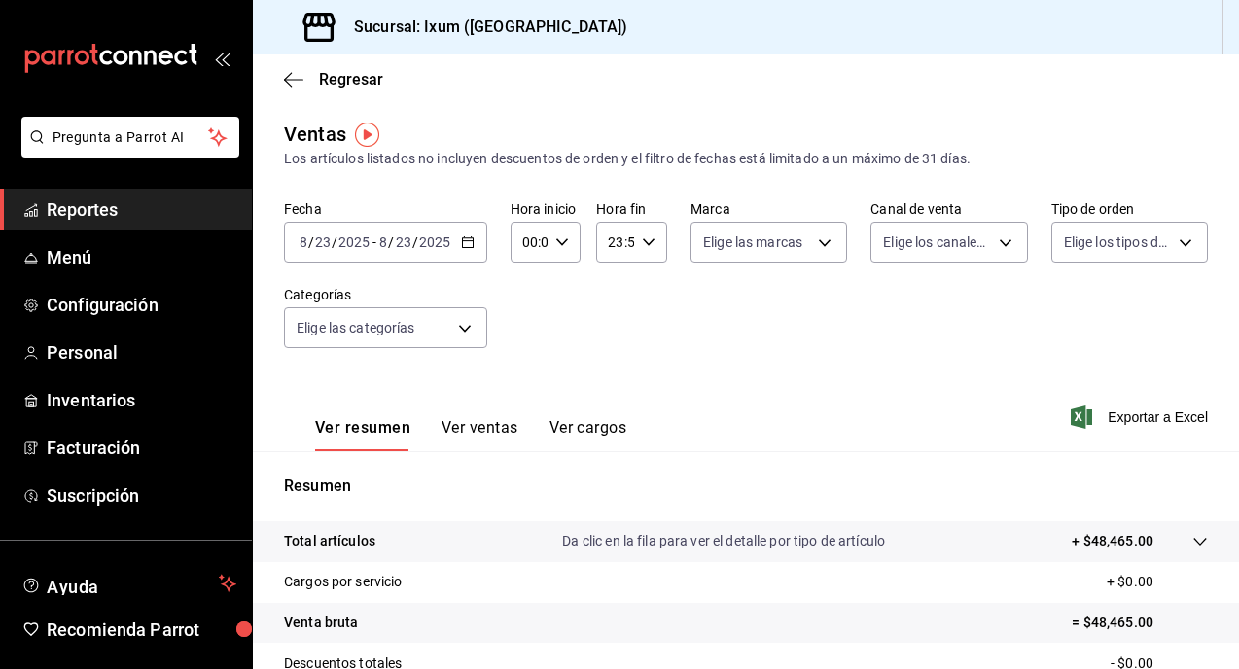
click at [384, 249] on input "8" at bounding box center [383, 242] width 10 height 16
click at [112, 214] on span "Reportes" at bounding box center [142, 210] width 190 height 26
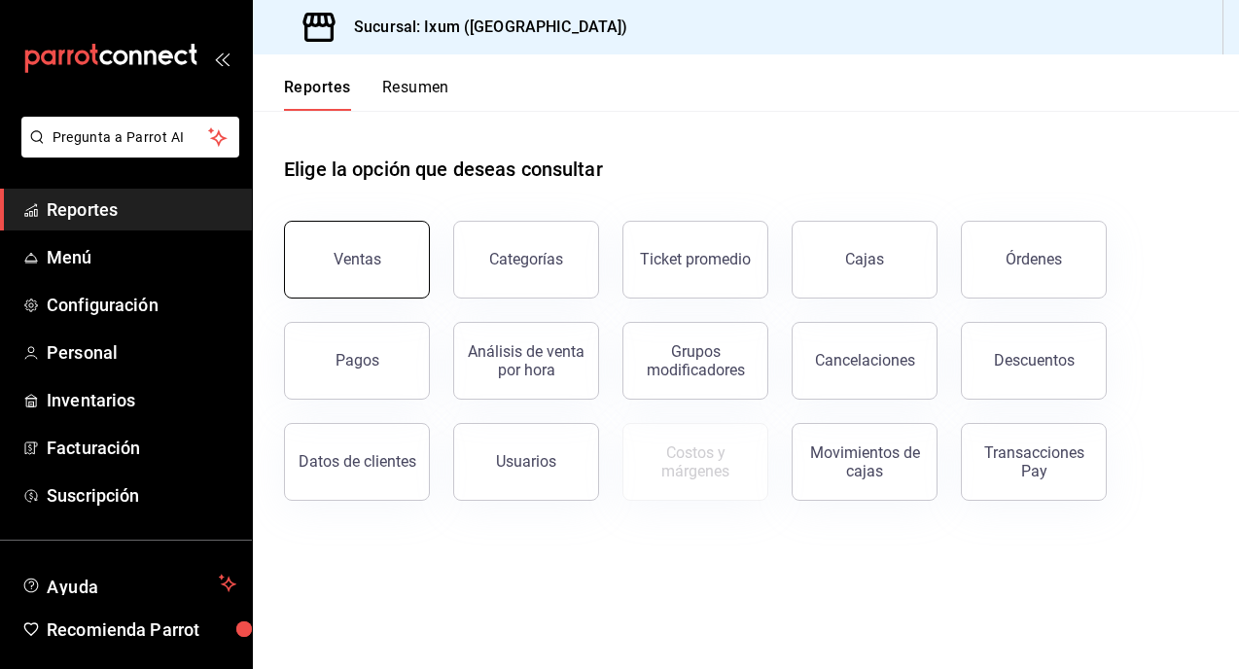
click at [410, 279] on button "Ventas" at bounding box center [357, 260] width 146 height 78
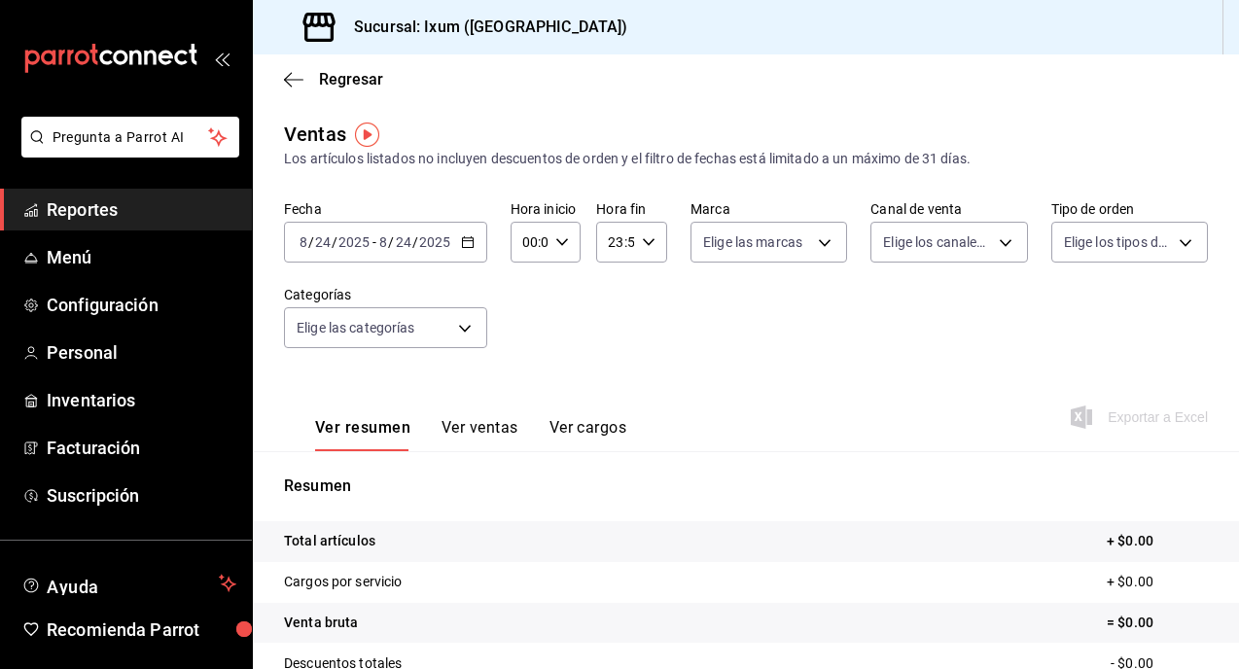
click at [479, 425] on button "Ver ventas" at bounding box center [480, 434] width 77 height 33
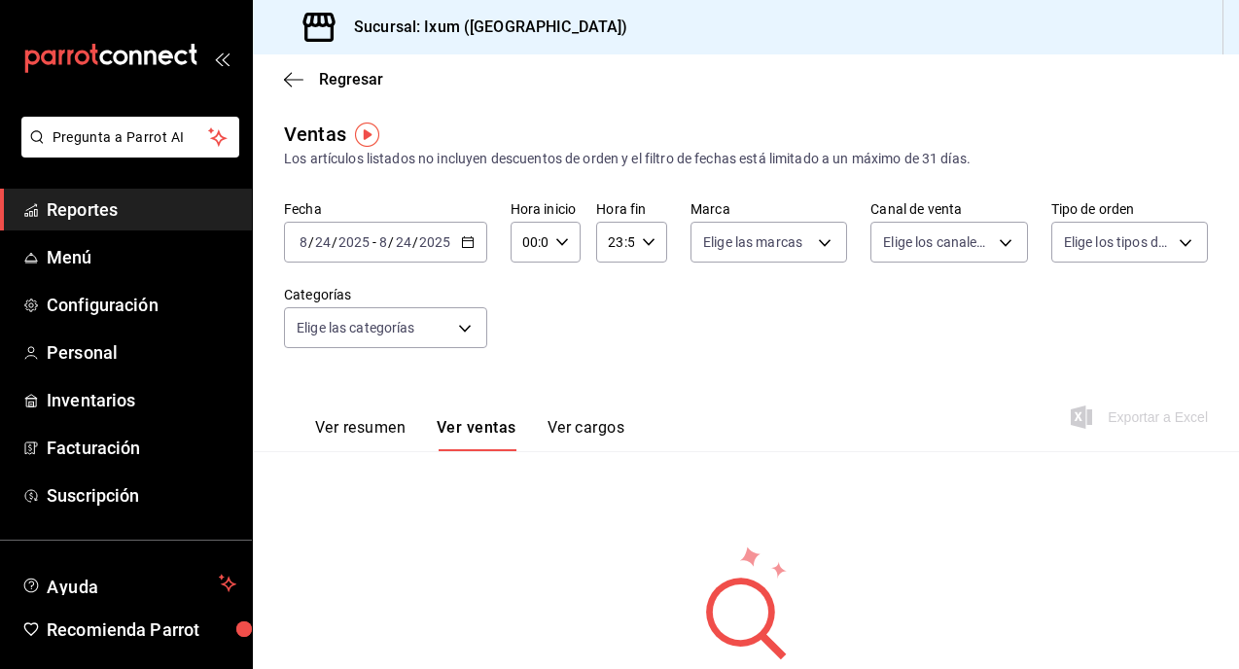
click at [456, 246] on div "[DATE] [DATE] - [DATE] [DATE]" at bounding box center [385, 242] width 203 height 41
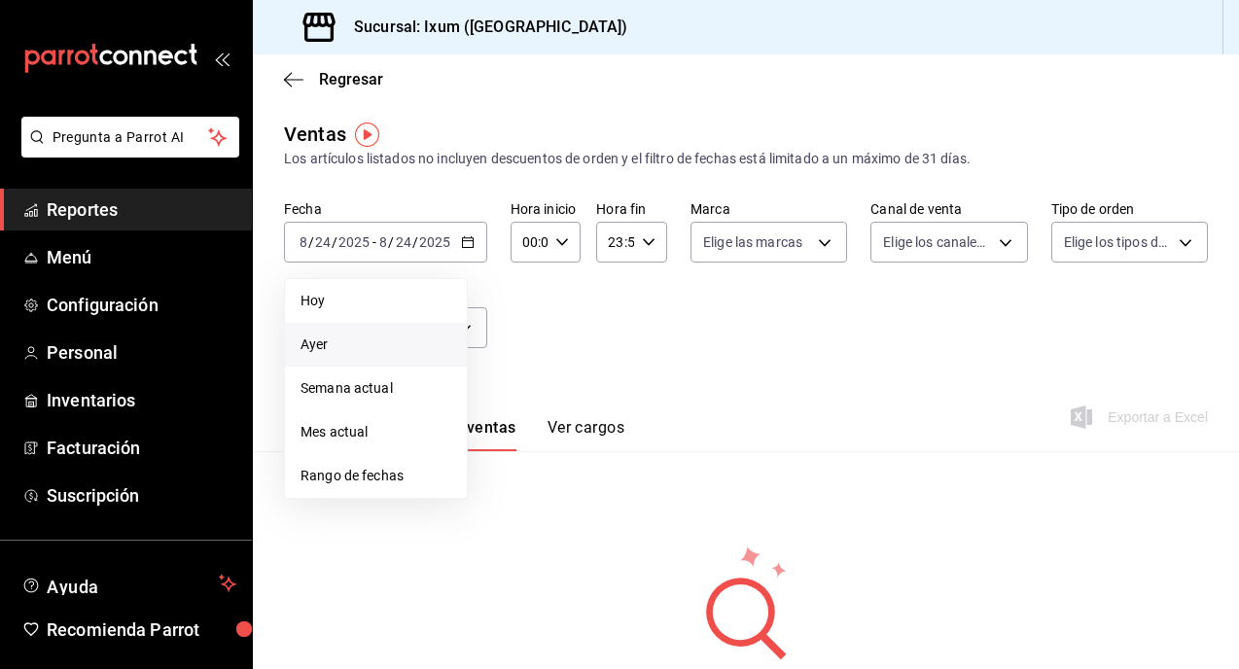
click at [401, 330] on li "Ayer" at bounding box center [376, 345] width 182 height 44
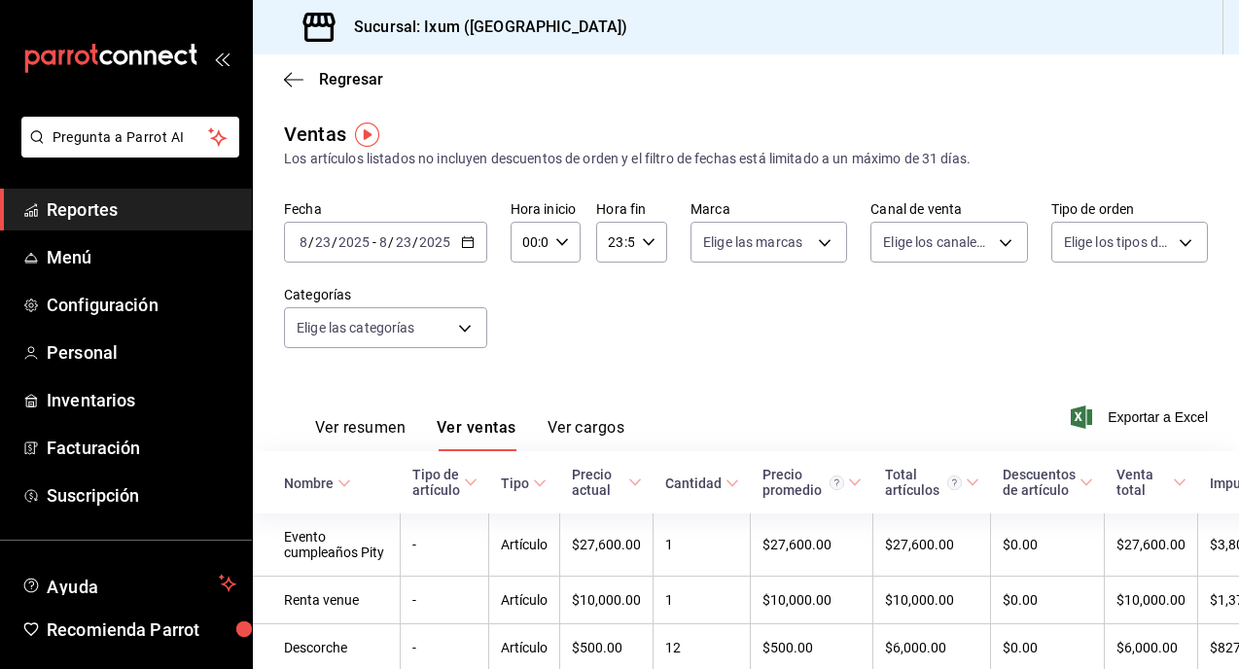
click at [383, 418] on button "Ver resumen" at bounding box center [360, 434] width 90 height 33
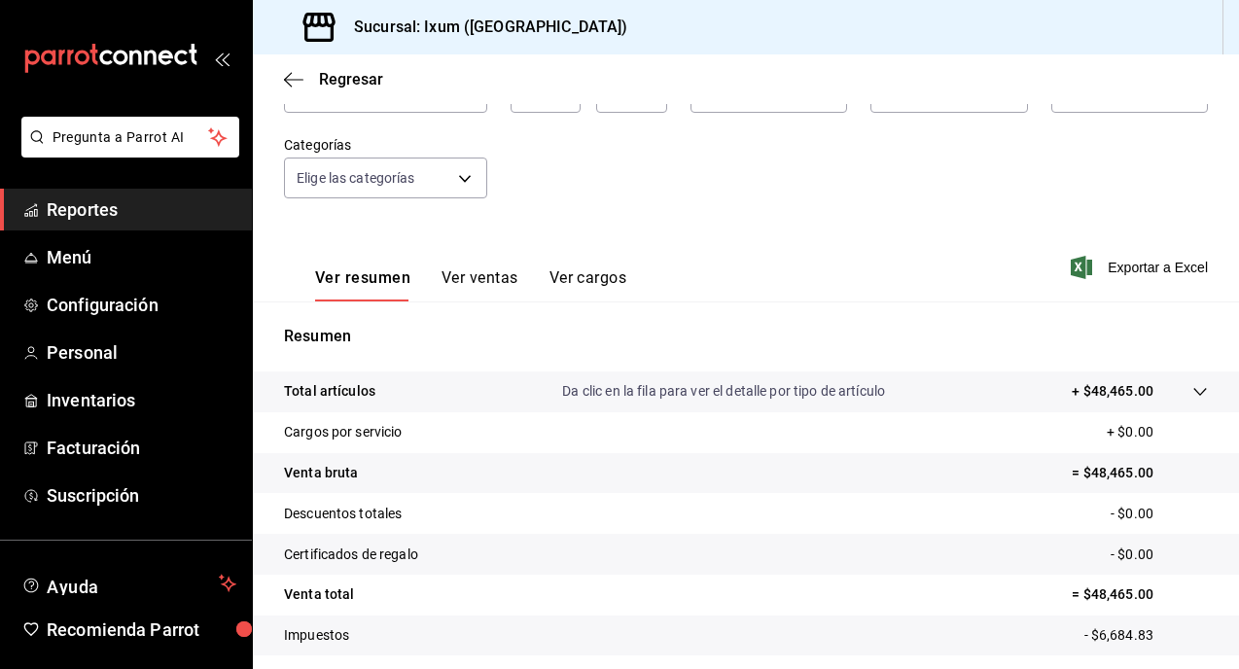
scroll to position [46, 0]
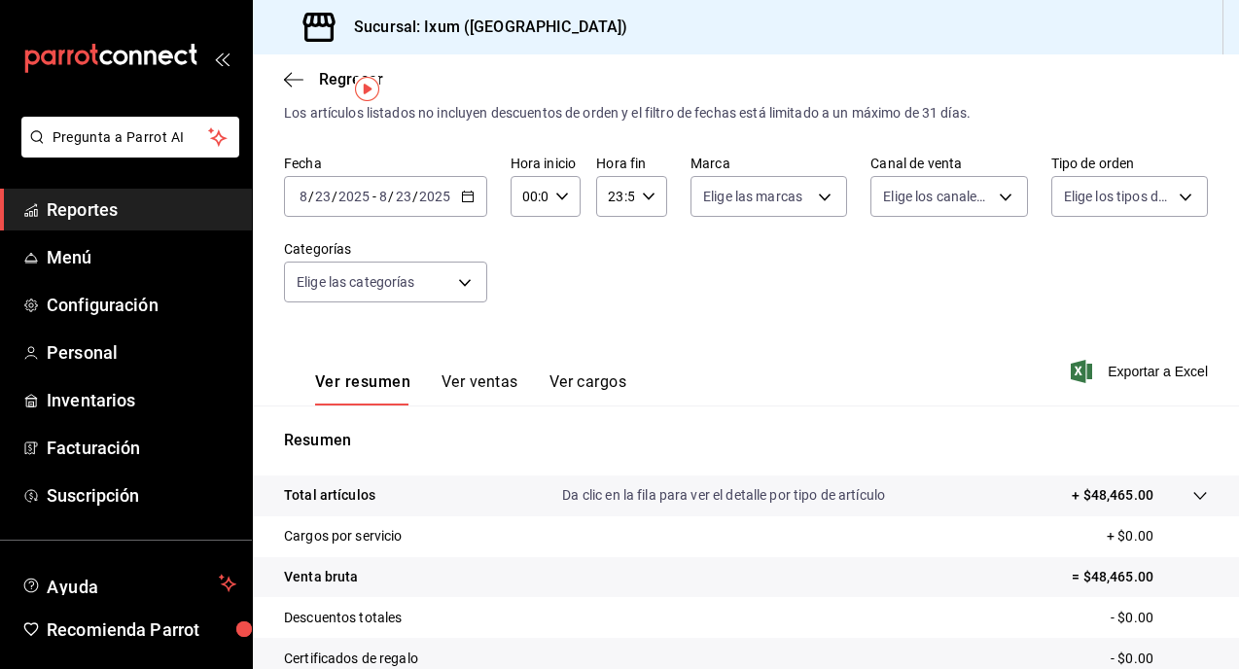
click at [580, 383] on button "Ver cargos" at bounding box center [589, 389] width 78 height 33
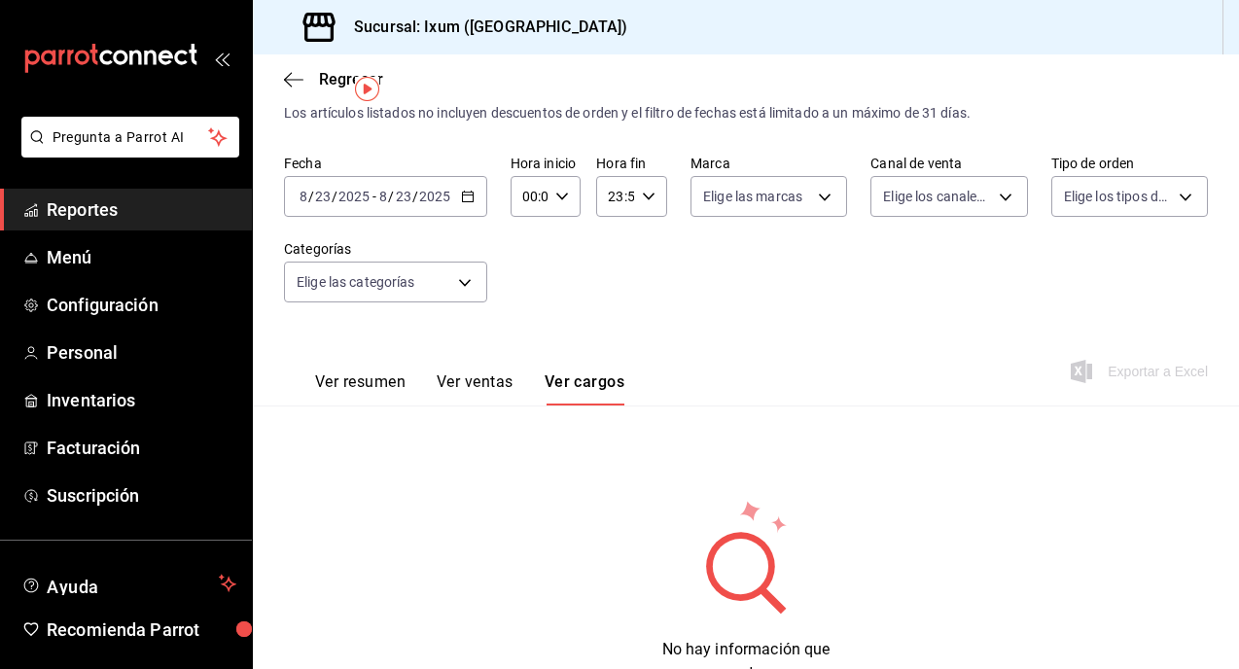
click at [364, 387] on button "Ver resumen" at bounding box center [360, 389] width 90 height 33
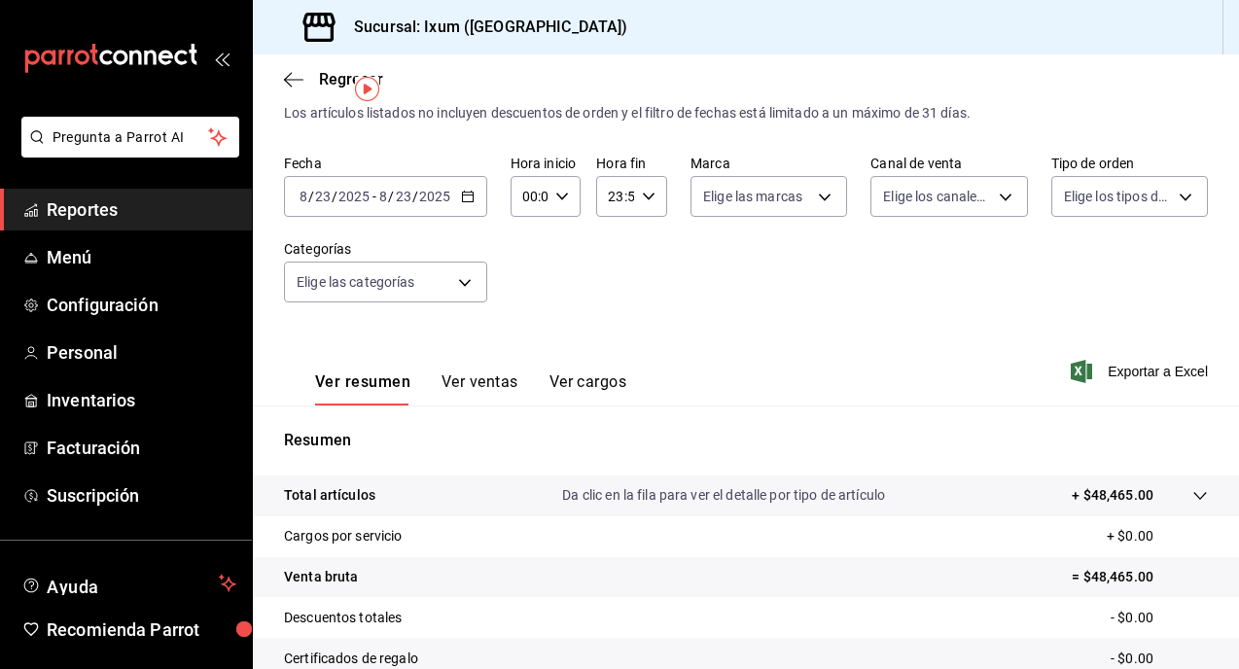
click at [186, 203] on span "Reportes" at bounding box center [142, 210] width 190 height 26
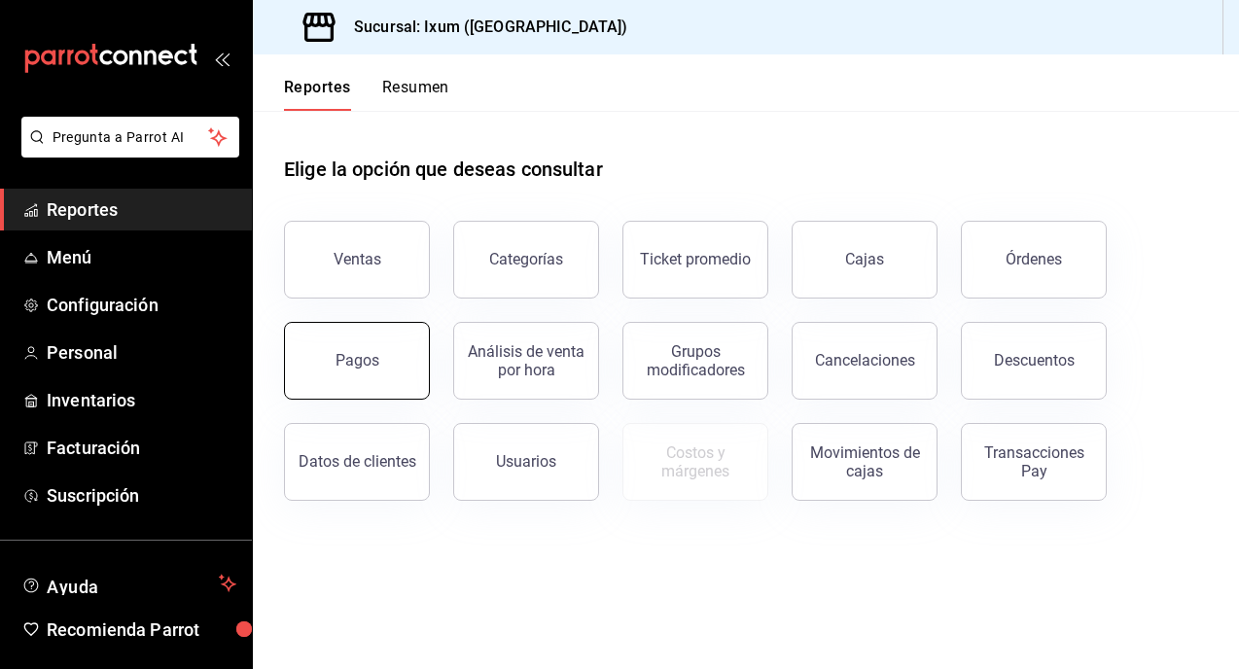
click at [393, 364] on button "Pagos" at bounding box center [357, 361] width 146 height 78
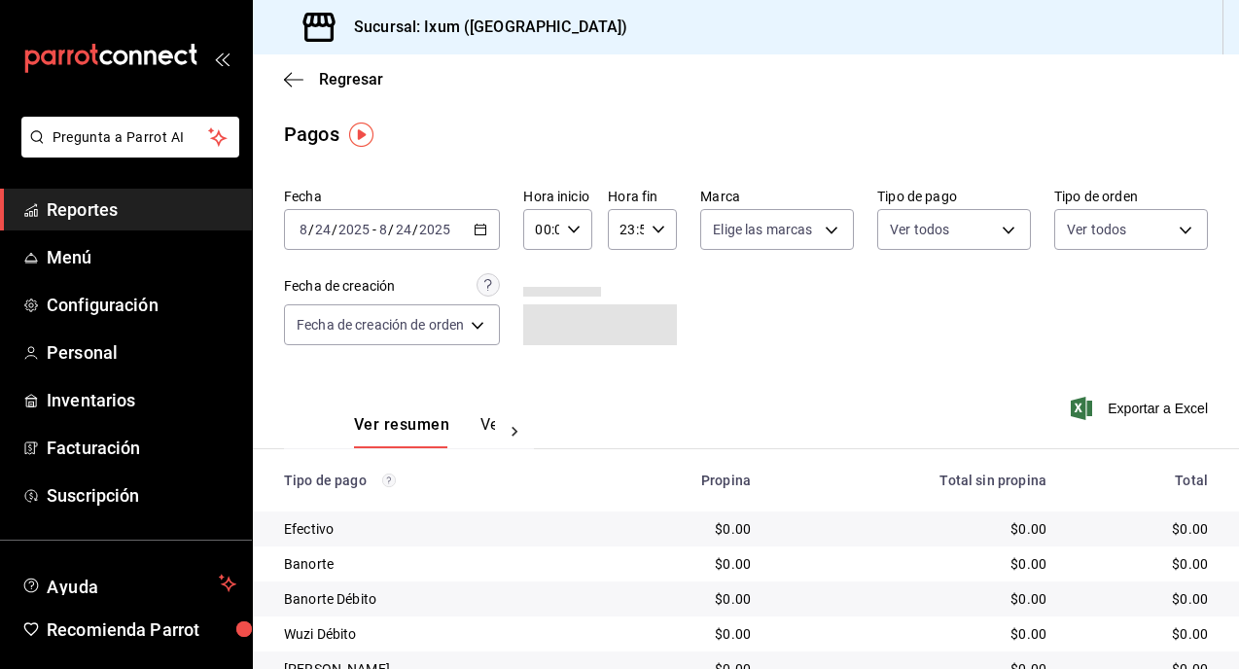
click at [467, 231] on div "[DATE] [DATE] - [DATE] [DATE]" at bounding box center [392, 229] width 216 height 41
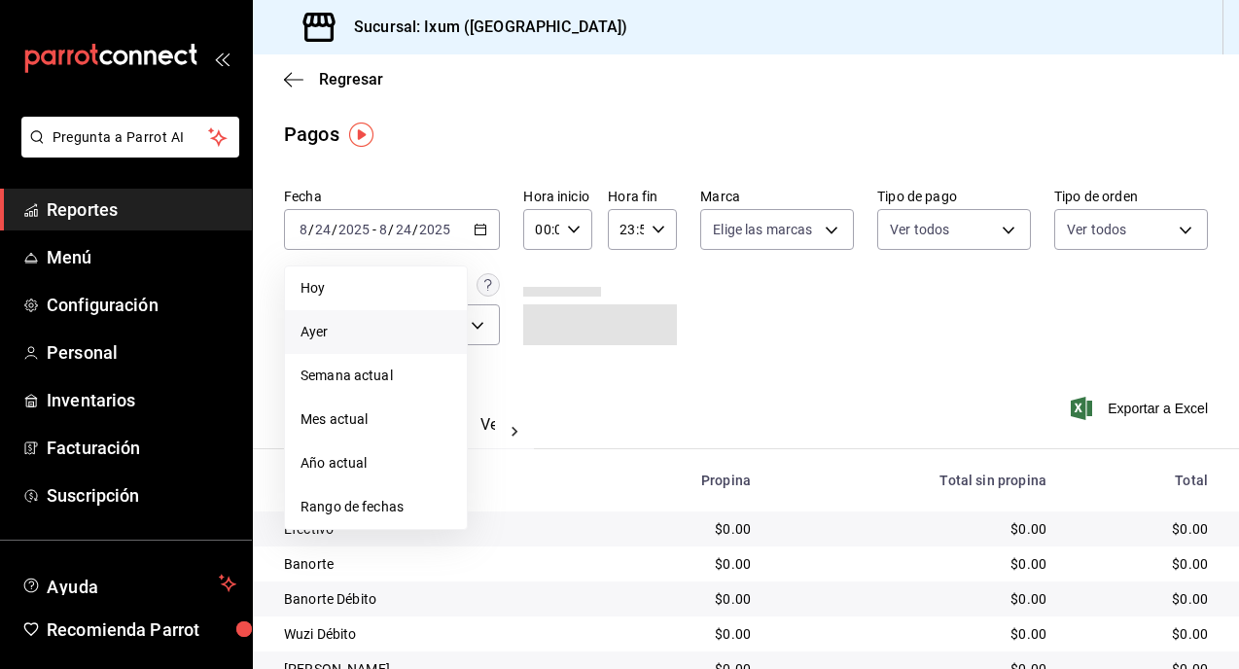
click at [420, 334] on span "Ayer" at bounding box center [376, 332] width 151 height 20
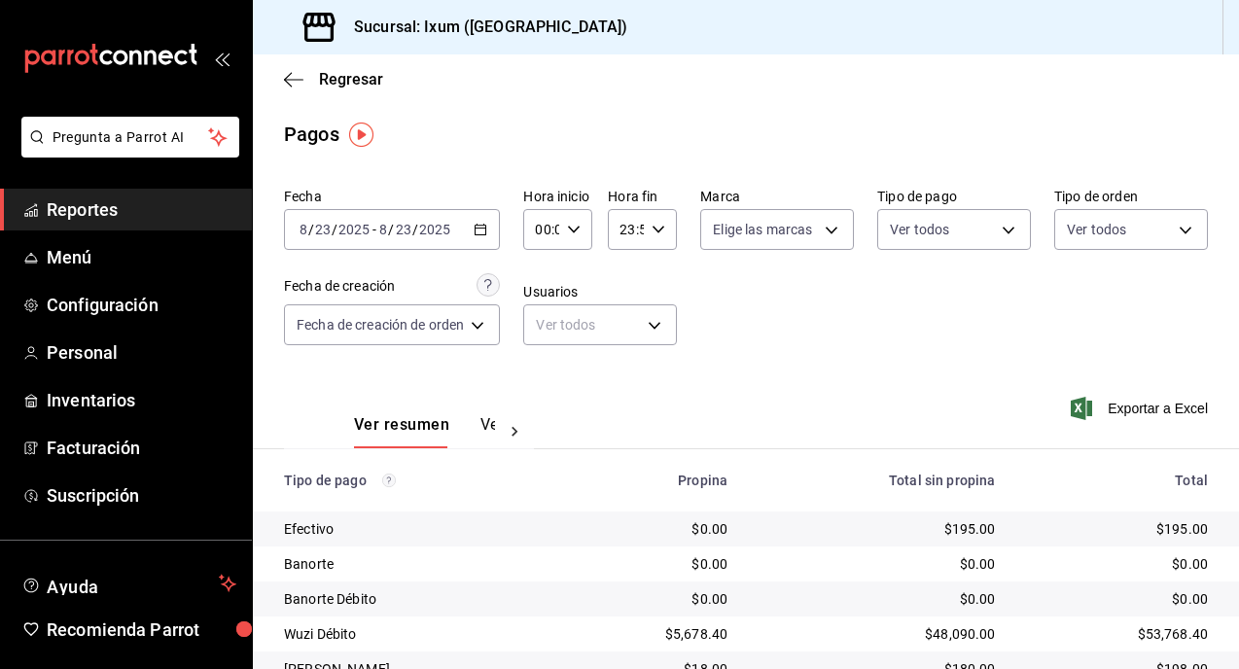
scroll to position [154, 0]
